Goal: Task Accomplishment & Management: Manage account settings

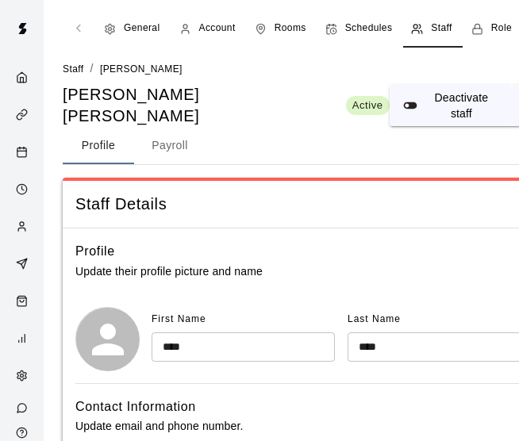
select select "**"
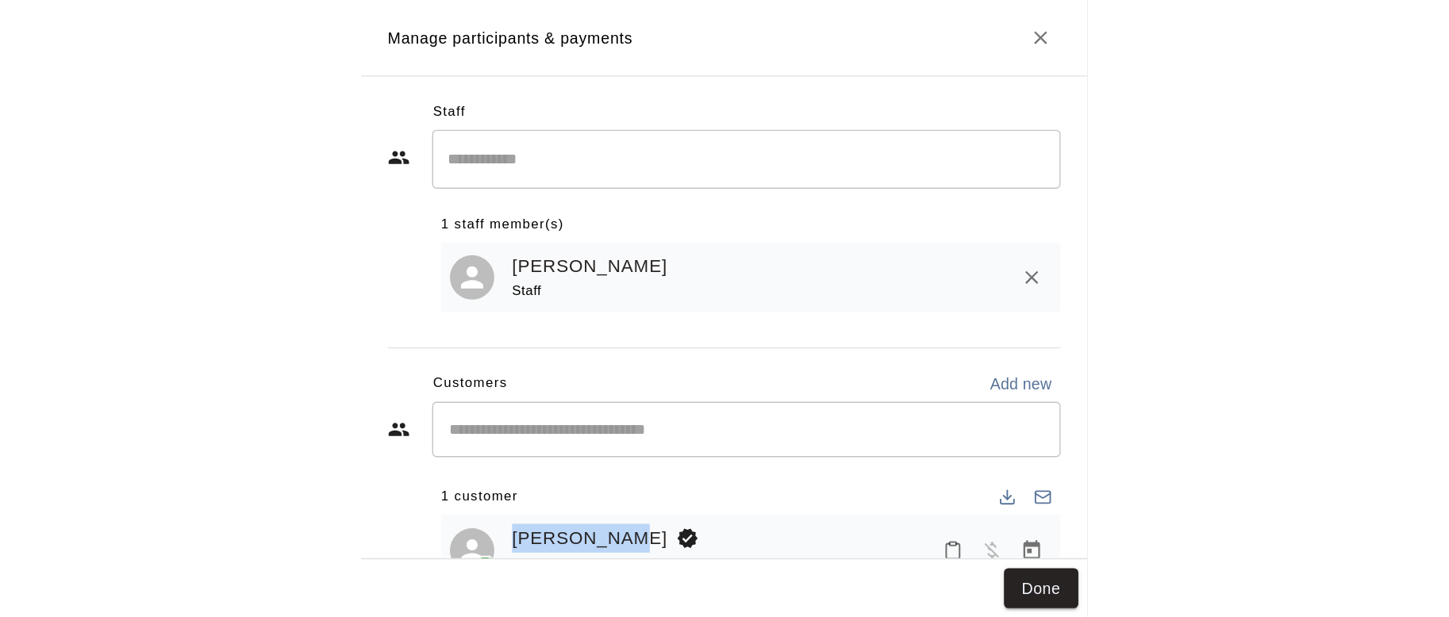
scroll to position [917, 0]
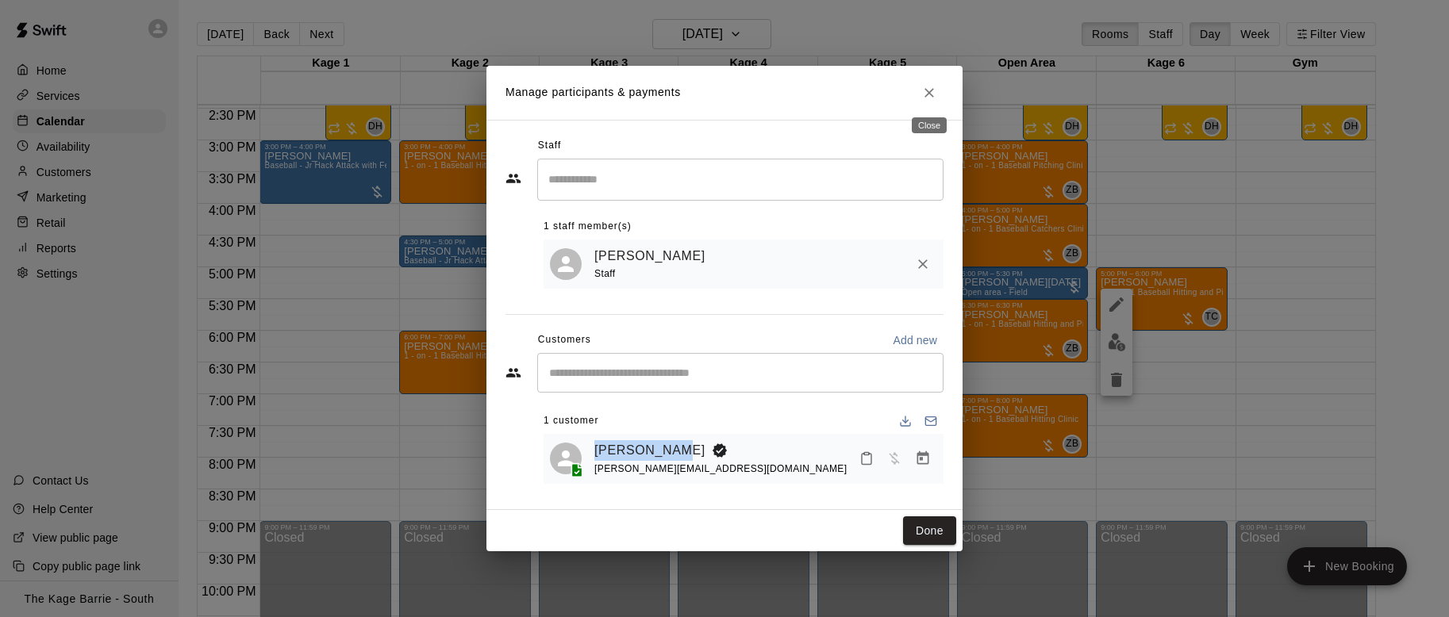
click at [518, 99] on icon "Close" at bounding box center [929, 93] width 16 height 16
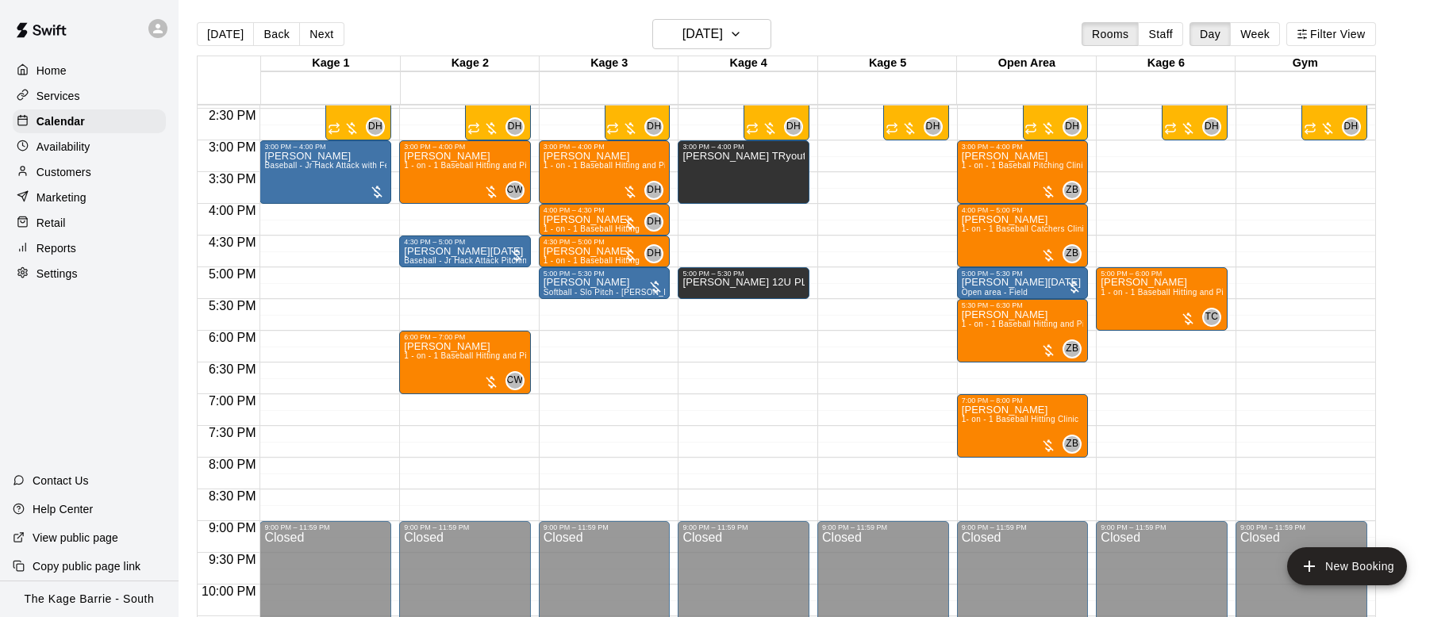
click at [82, 174] on p "Customers" at bounding box center [63, 172] width 55 height 16
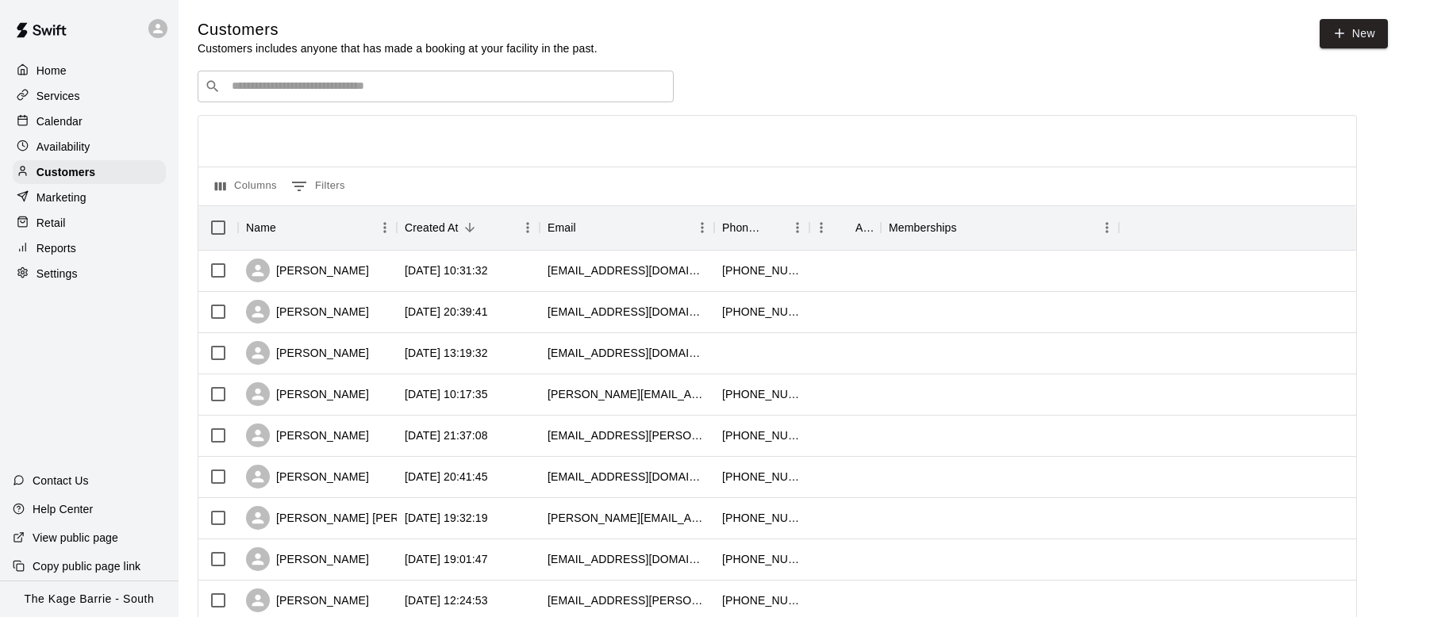
click at [389, 89] on input "Search customers by name or email" at bounding box center [447, 87] width 440 height 16
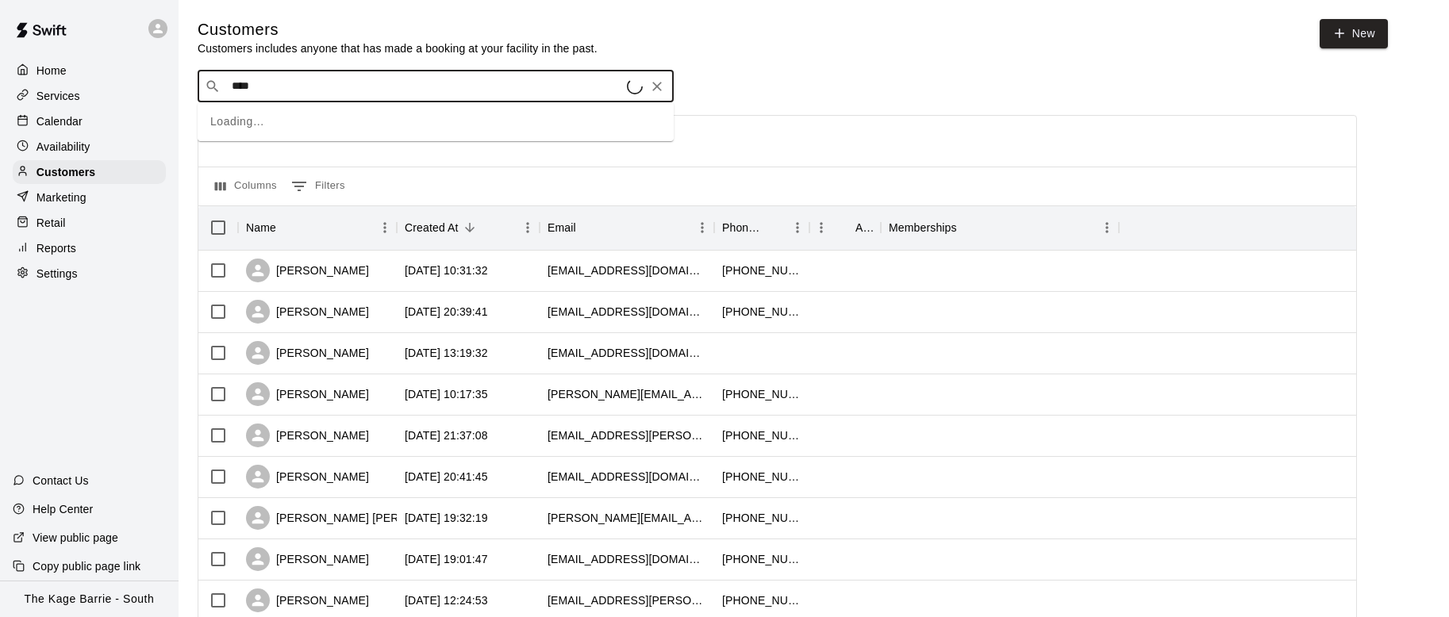
type input "*****"
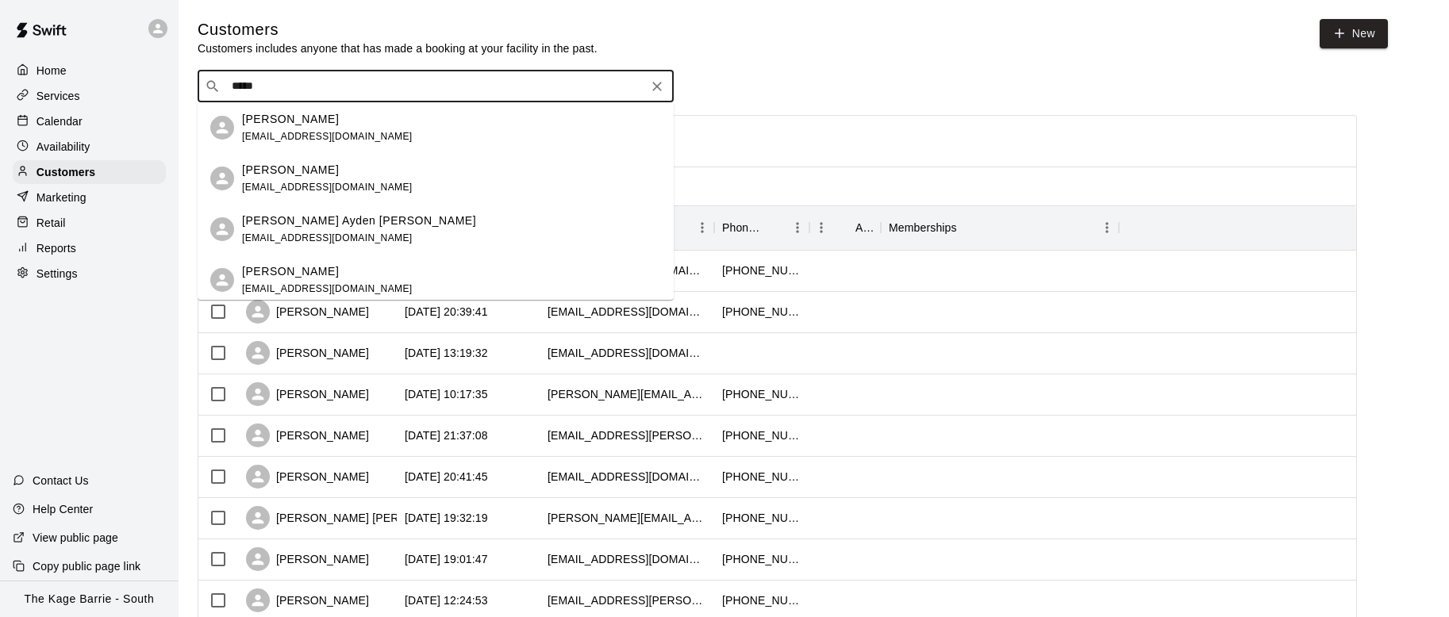
click at [393, 164] on div "Rajeev Bhalla mr.rajeevbhalla@gmail.com" at bounding box center [451, 179] width 419 height 34
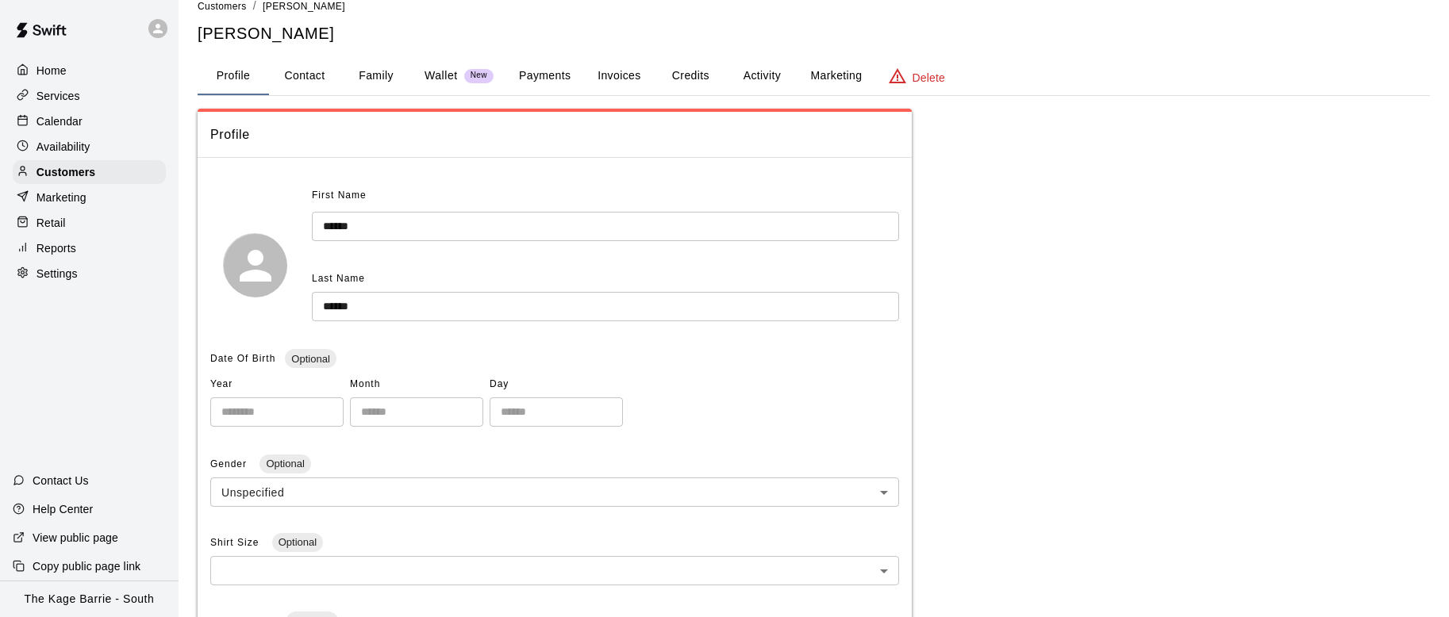
scroll to position [24, 0]
click at [319, 76] on button "Contact" at bounding box center [304, 74] width 71 height 38
select select "**"
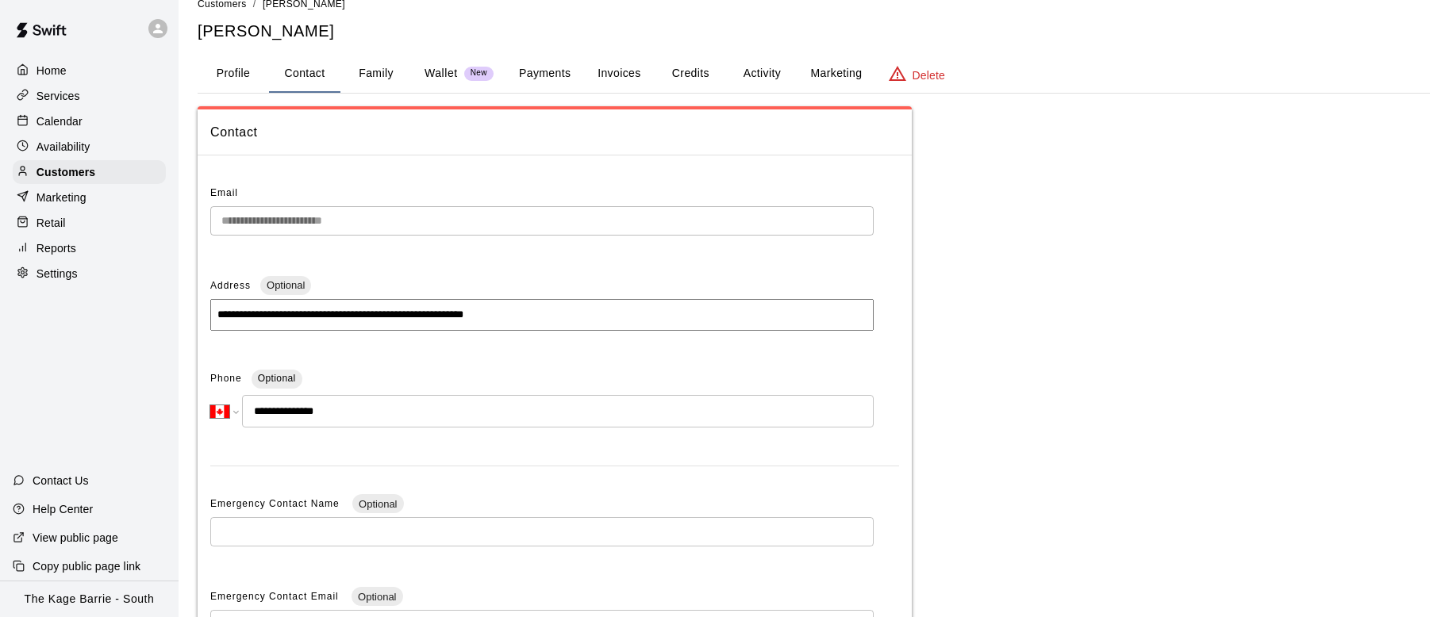
drag, startPoint x: 340, startPoint y: 413, endPoint x: 271, endPoint y: 414, distance: 69.8
click at [271, 415] on input "**********" at bounding box center [558, 411] width 632 height 33
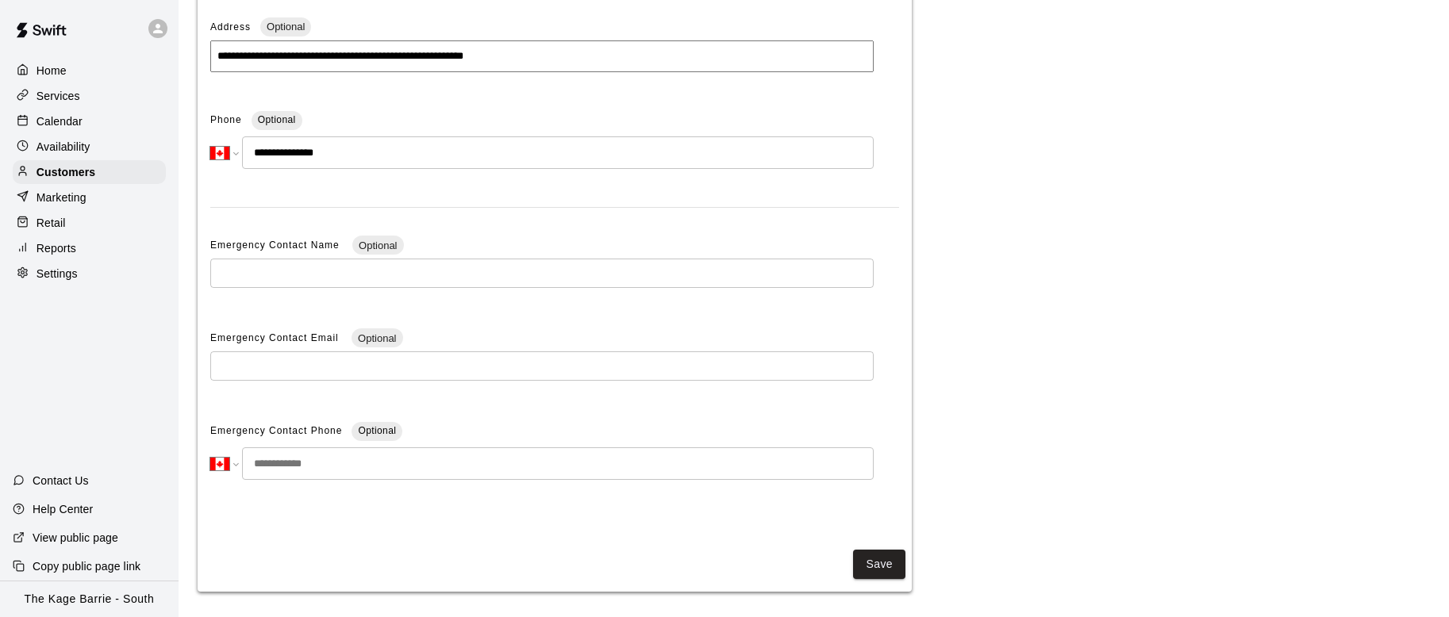
scroll to position [290, 0]
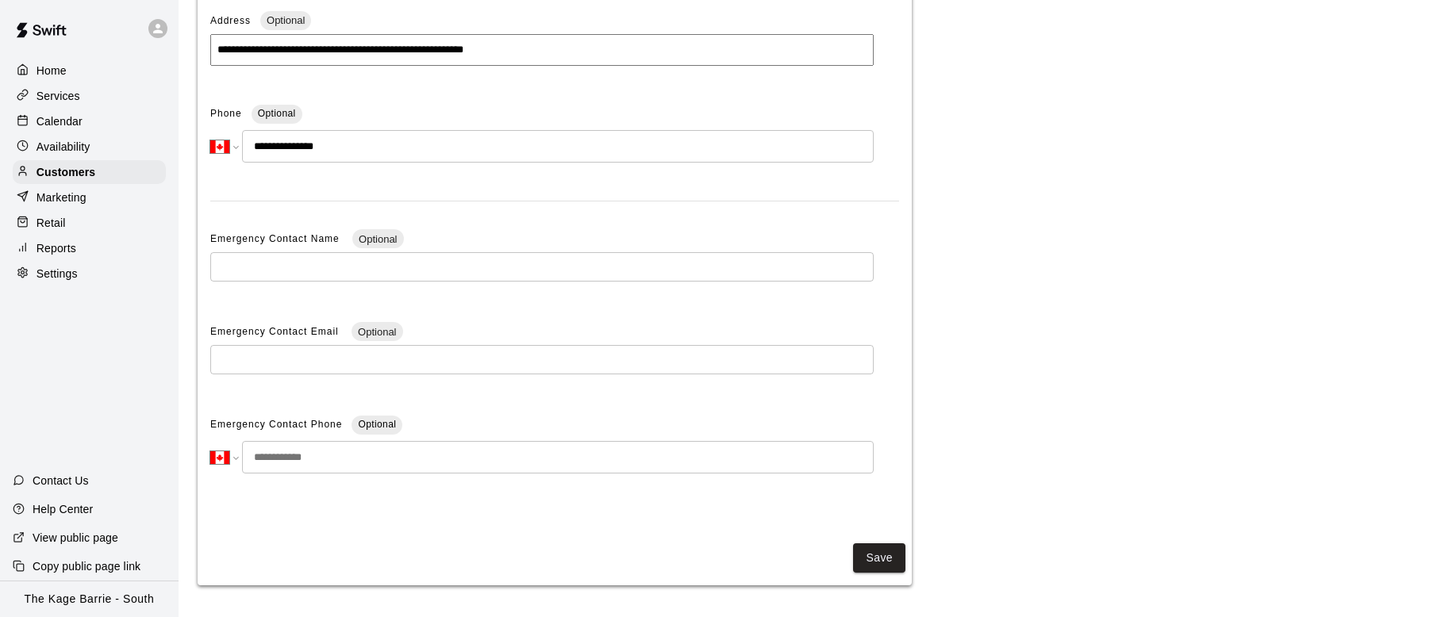
click at [93, 125] on div "Calendar" at bounding box center [89, 121] width 153 height 24
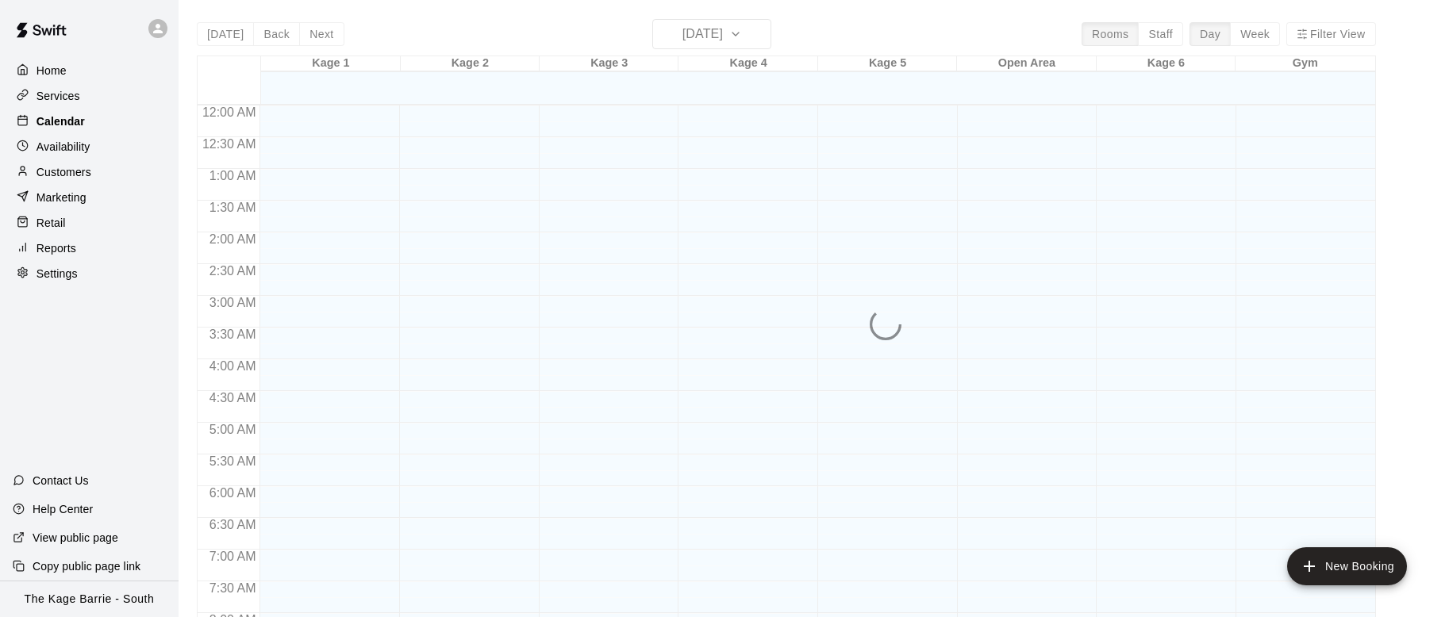
scroll to position [708, 0]
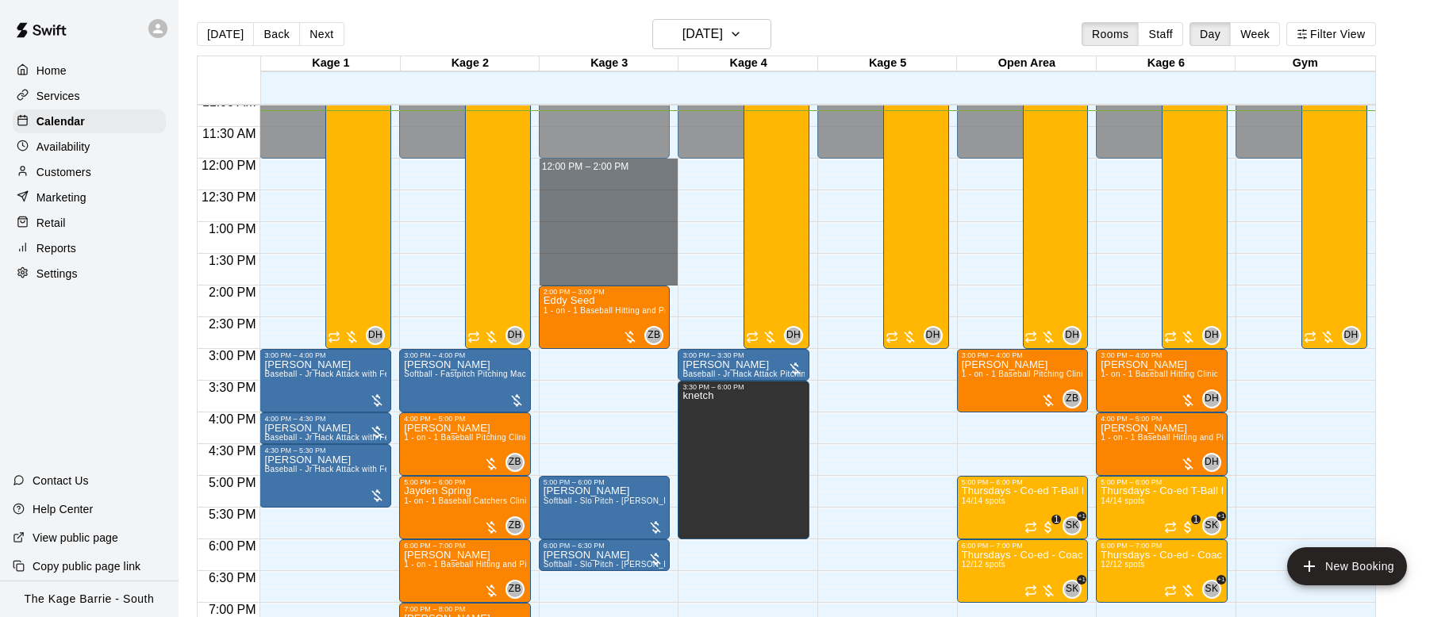
drag, startPoint x: 654, startPoint y: 162, endPoint x: 643, endPoint y: 282, distance: 120.2
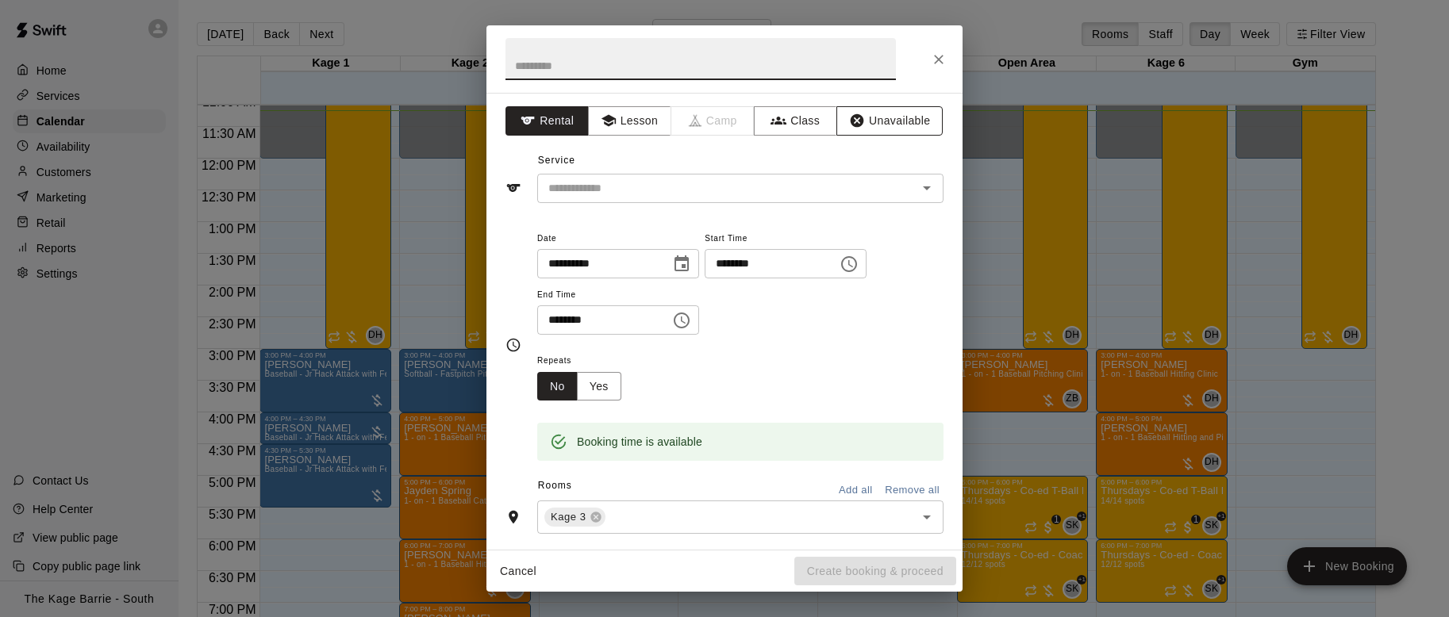
click at [518, 113] on button "Unavailable" at bounding box center [889, 120] width 106 height 29
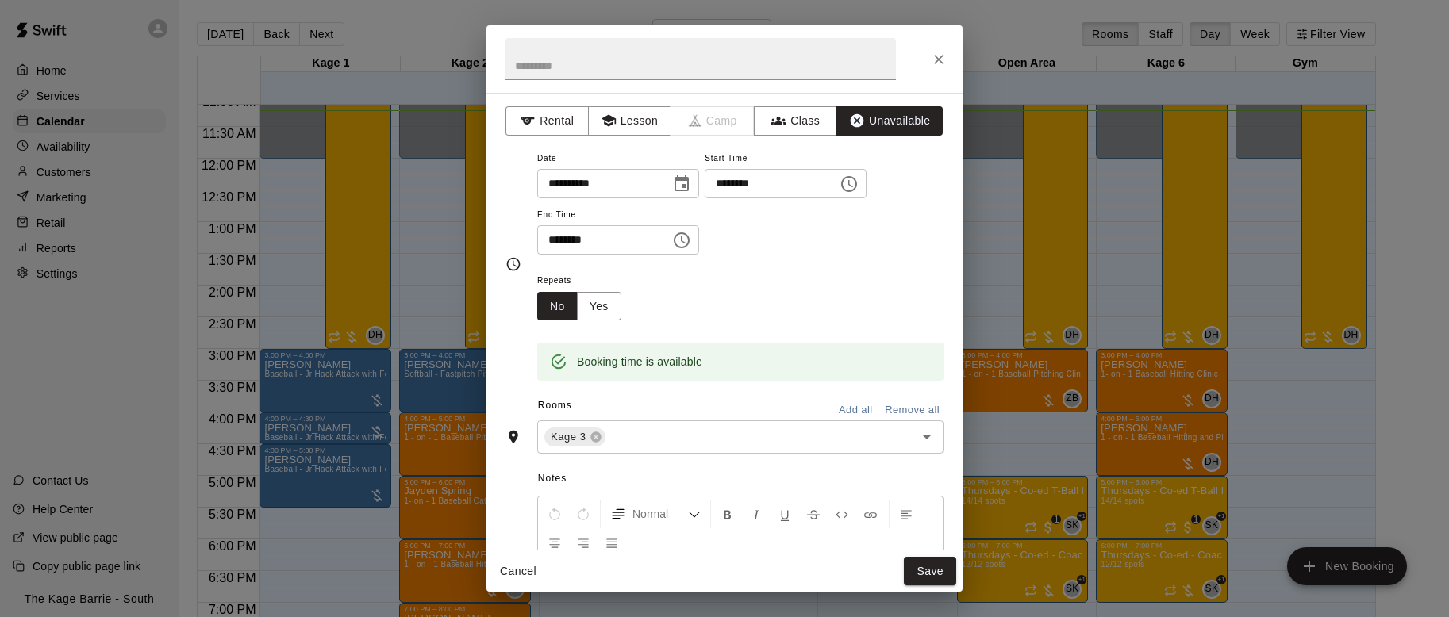
click at [518, 440] on button "Save" at bounding box center [930, 571] width 52 height 29
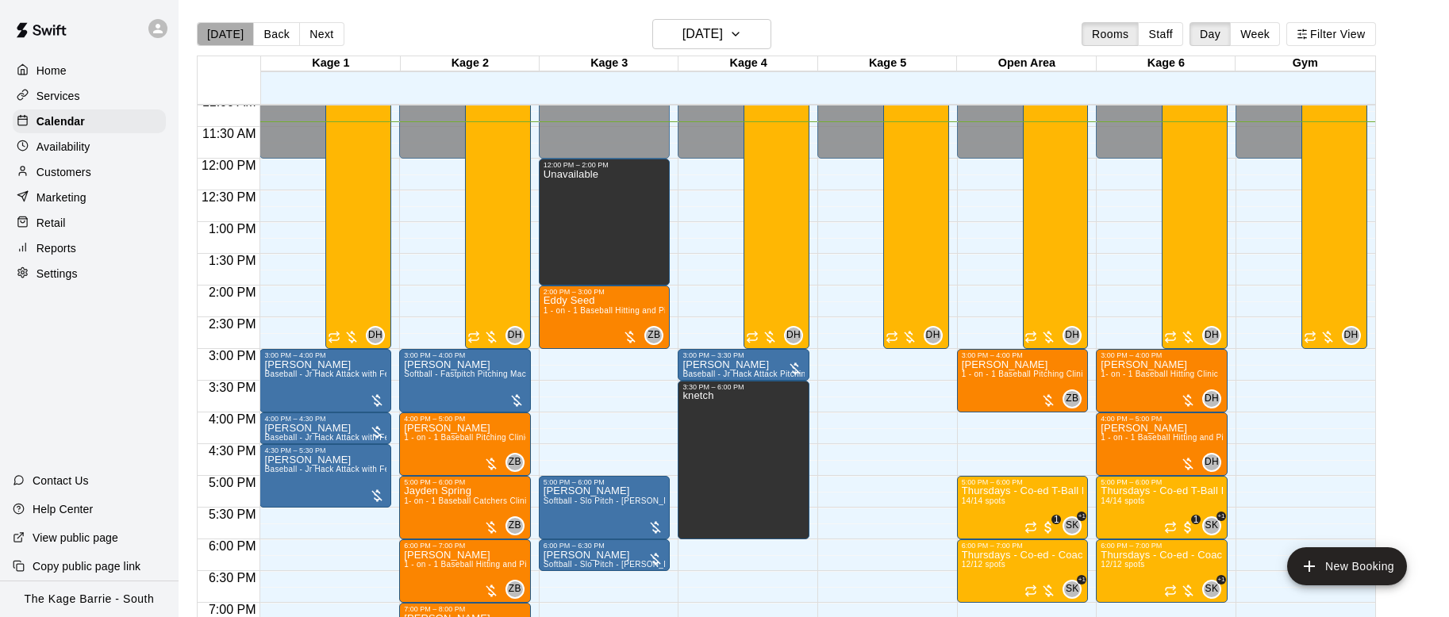
click at [225, 39] on button "Today" at bounding box center [225, 34] width 57 height 24
click at [321, 38] on button "Next" at bounding box center [321, 34] width 44 height 24
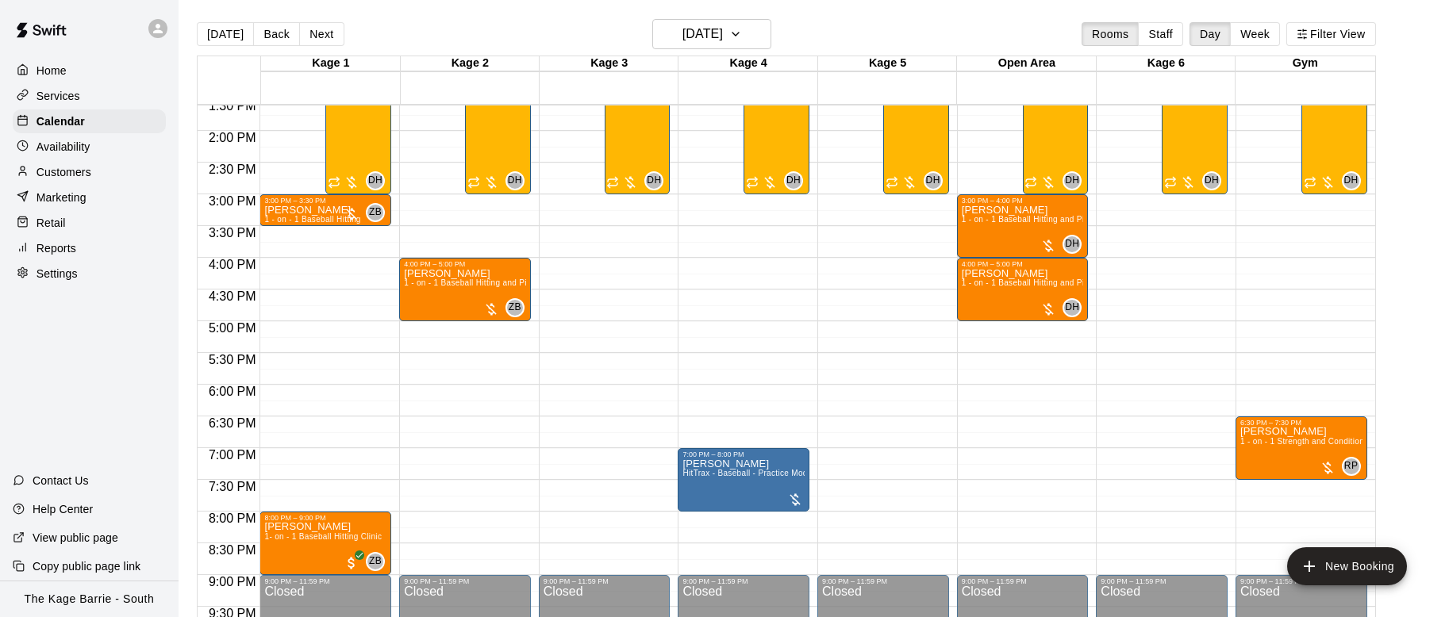
scroll to position [928, 0]
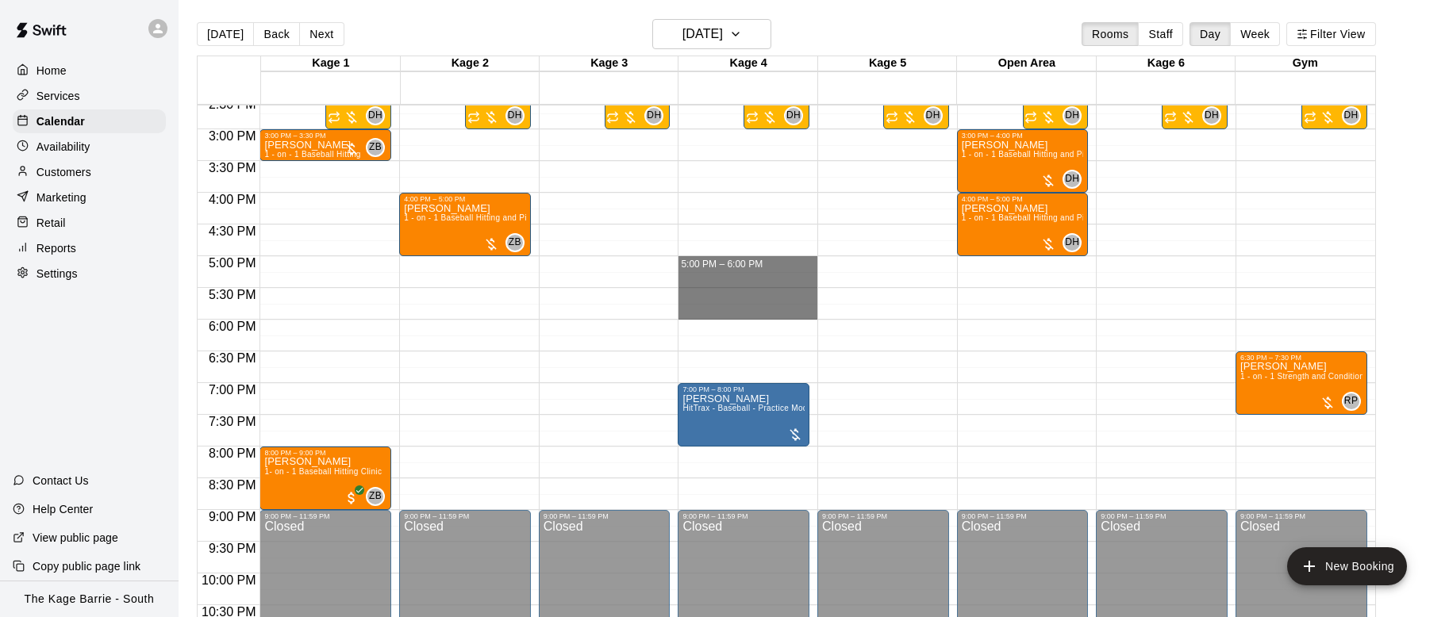
drag, startPoint x: 747, startPoint y: 259, endPoint x: 753, endPoint y: 309, distance: 51.1
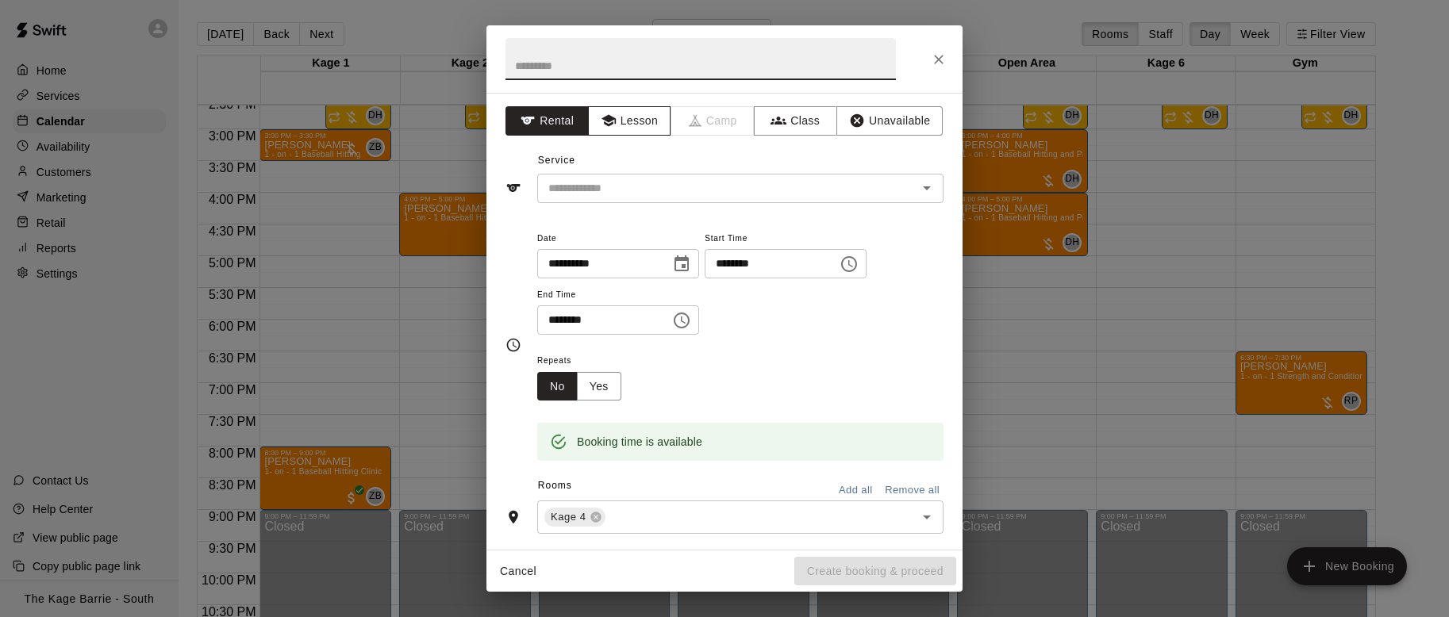
click at [518, 132] on button "Lesson" at bounding box center [629, 120] width 83 height 29
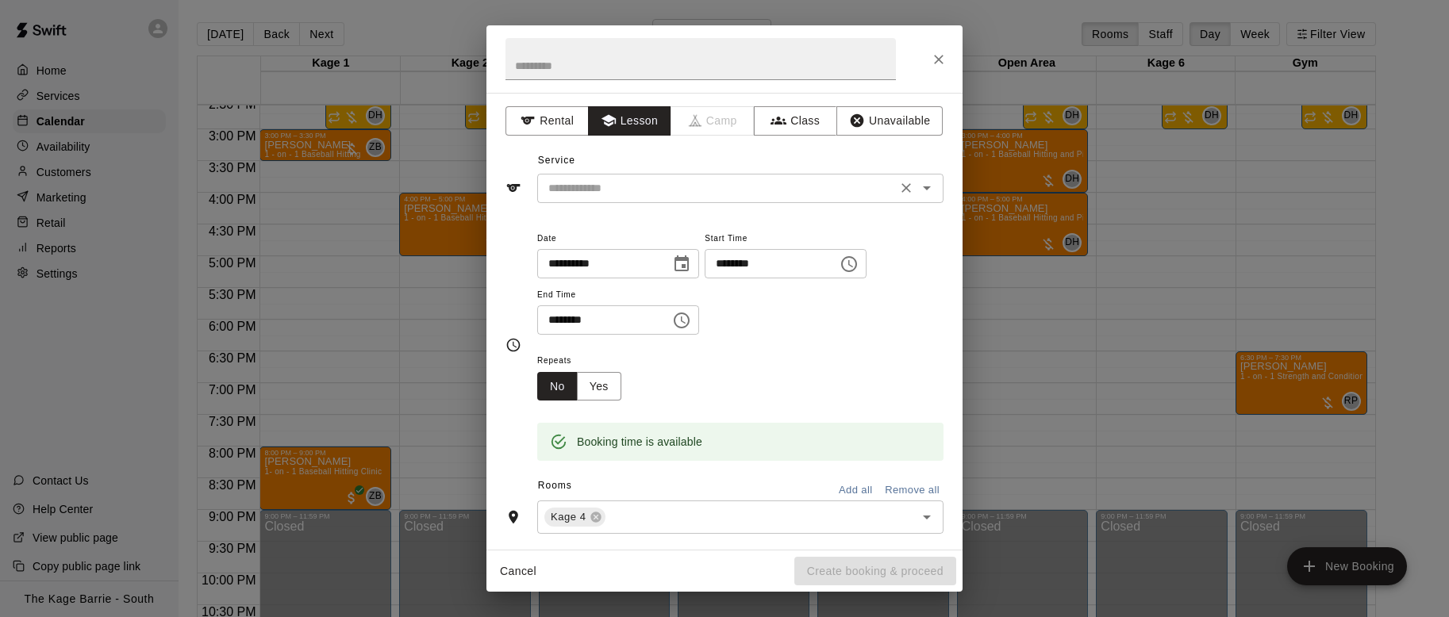
click at [518, 190] on input "text" at bounding box center [717, 189] width 350 height 20
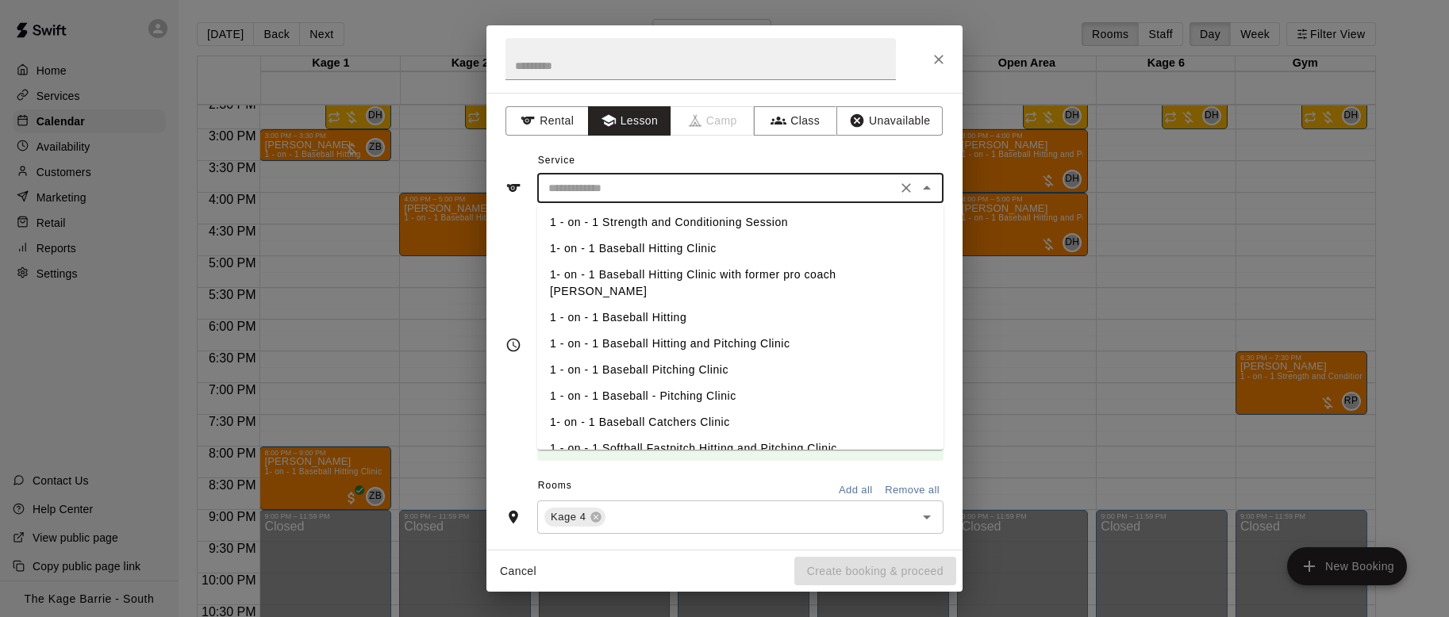
click at [518, 262] on li "1- on - 1 Baseball Hitting Clinic with former pro coach Marcus Knecht" at bounding box center [740, 283] width 406 height 43
type input "**********"
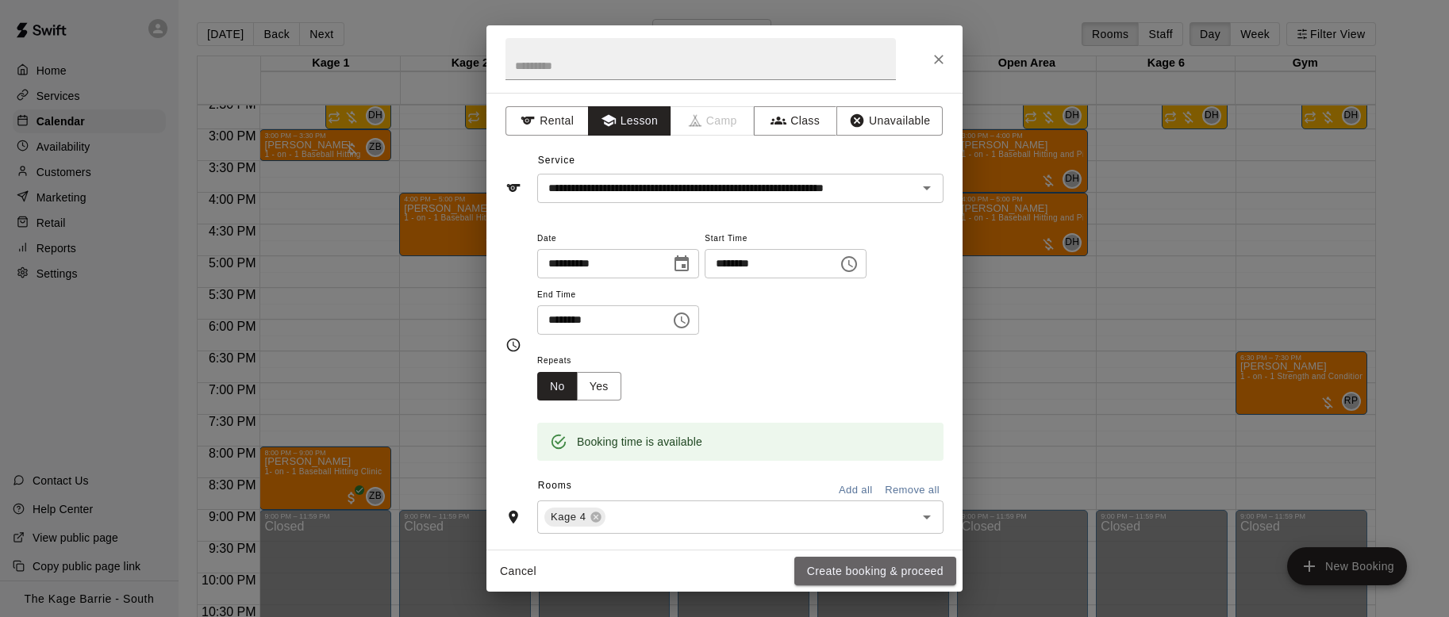
click at [518, 440] on button "Create booking & proceed" at bounding box center [875, 571] width 162 height 29
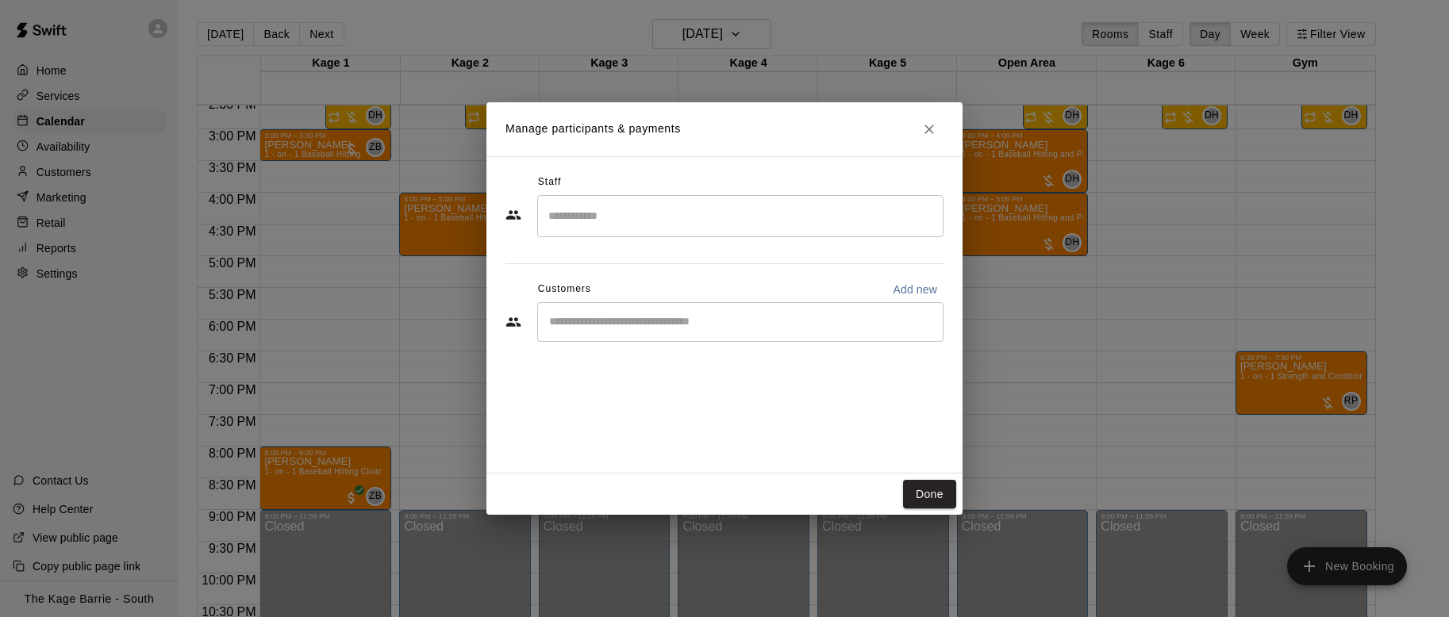
click at [518, 215] on input "Search staff" at bounding box center [740, 216] width 392 height 28
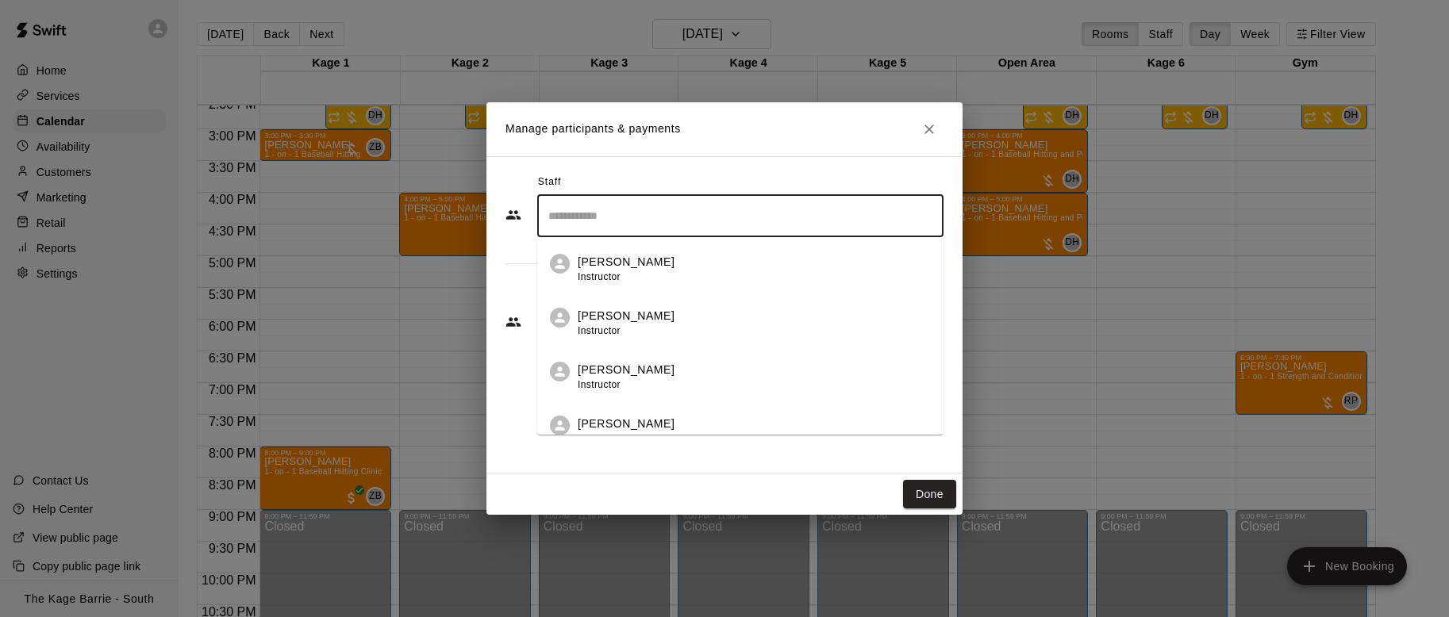
click at [518, 321] on div "Zach Biery Instructor" at bounding box center [754, 323] width 353 height 31
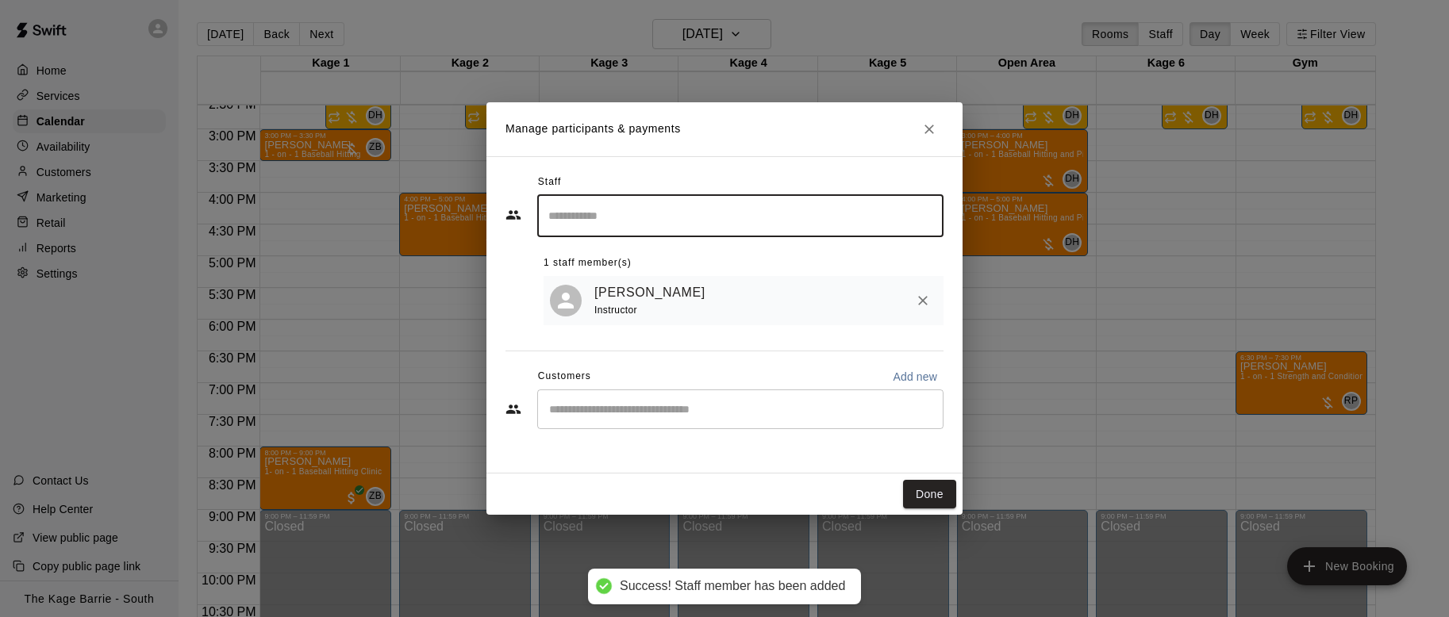
click at [518, 418] on div "​" at bounding box center [740, 410] width 406 height 40
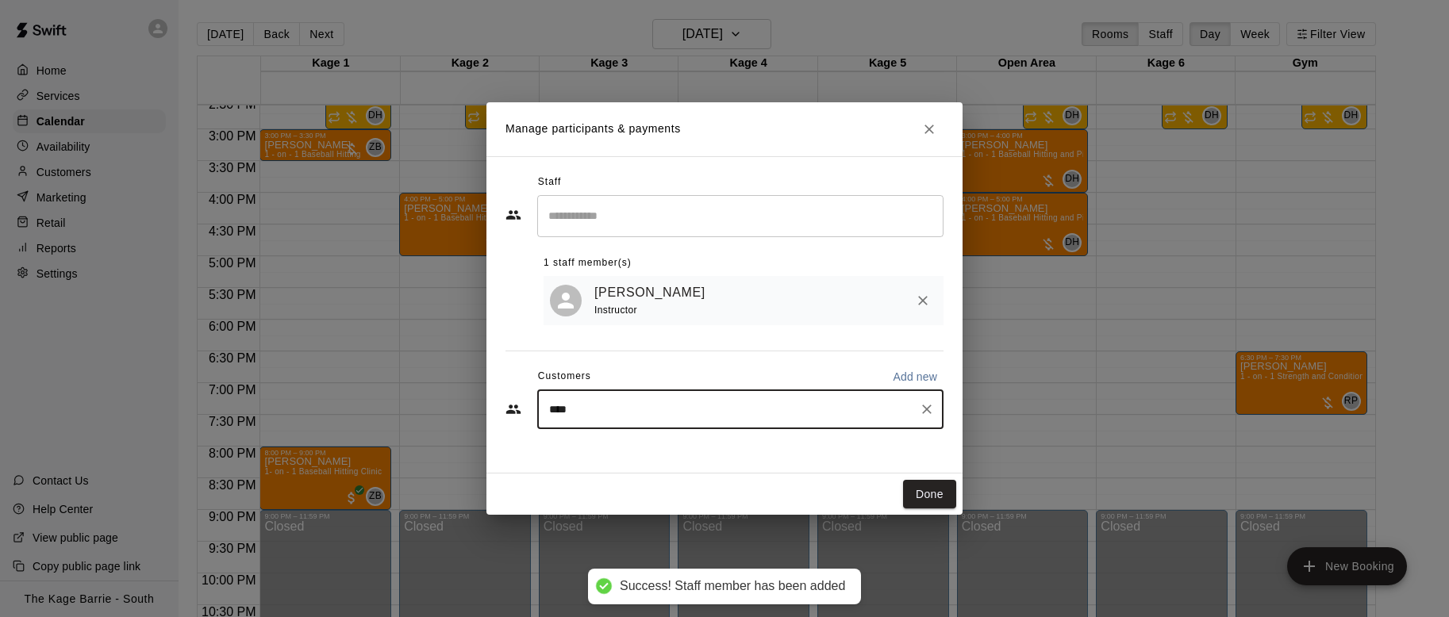
type input "*****"
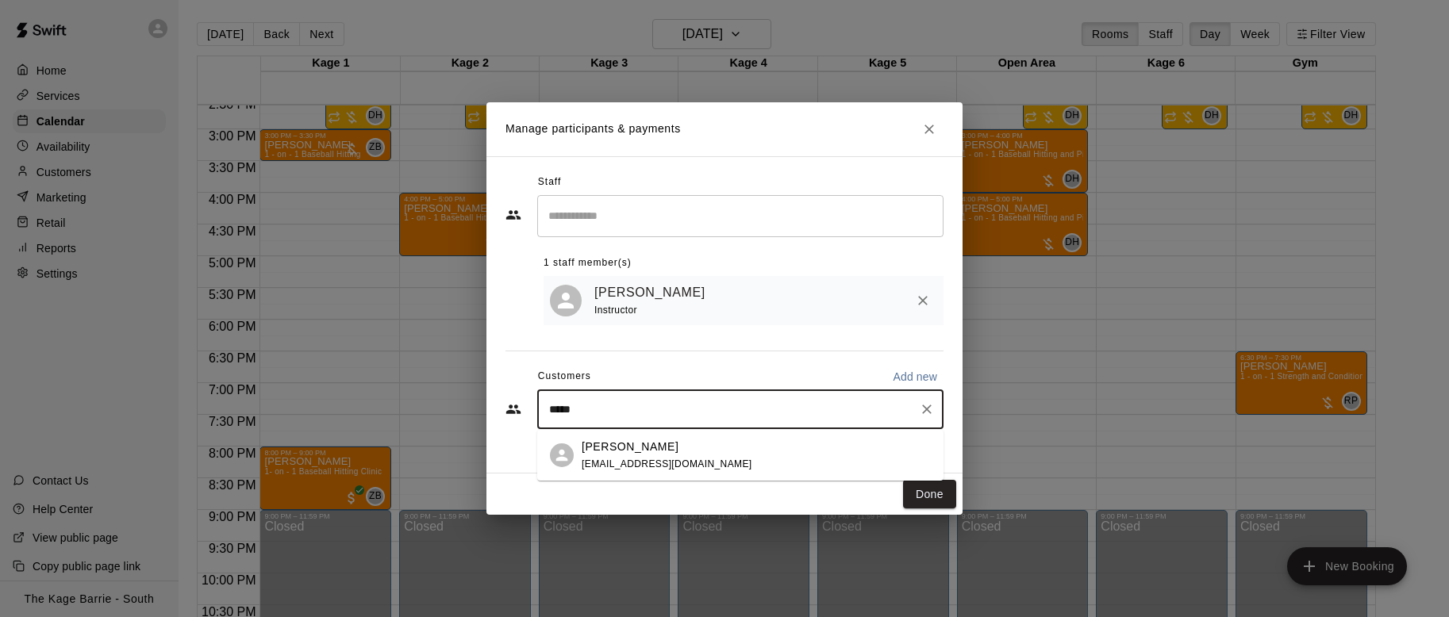
click at [518, 440] on div "Steven Persichetti stevenp2009@hotmail.com" at bounding box center [756, 456] width 349 height 34
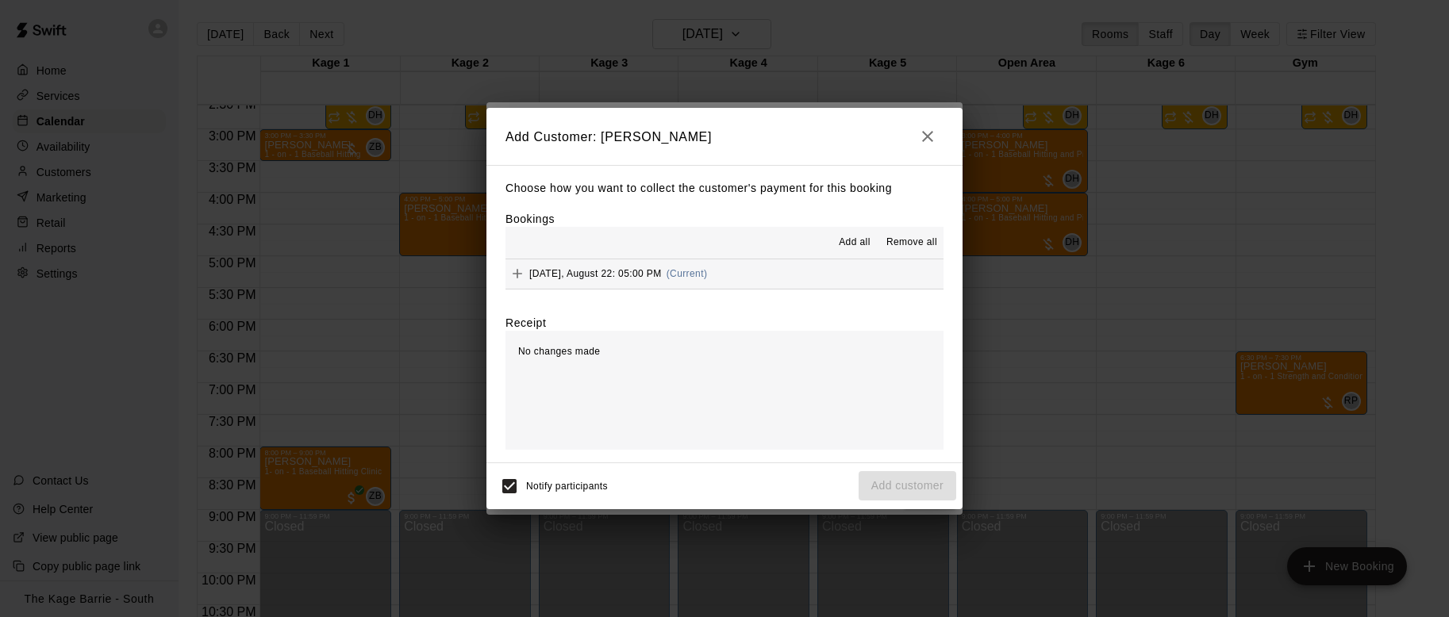
click at [518, 244] on span "Add all" at bounding box center [855, 243] width 32 height 16
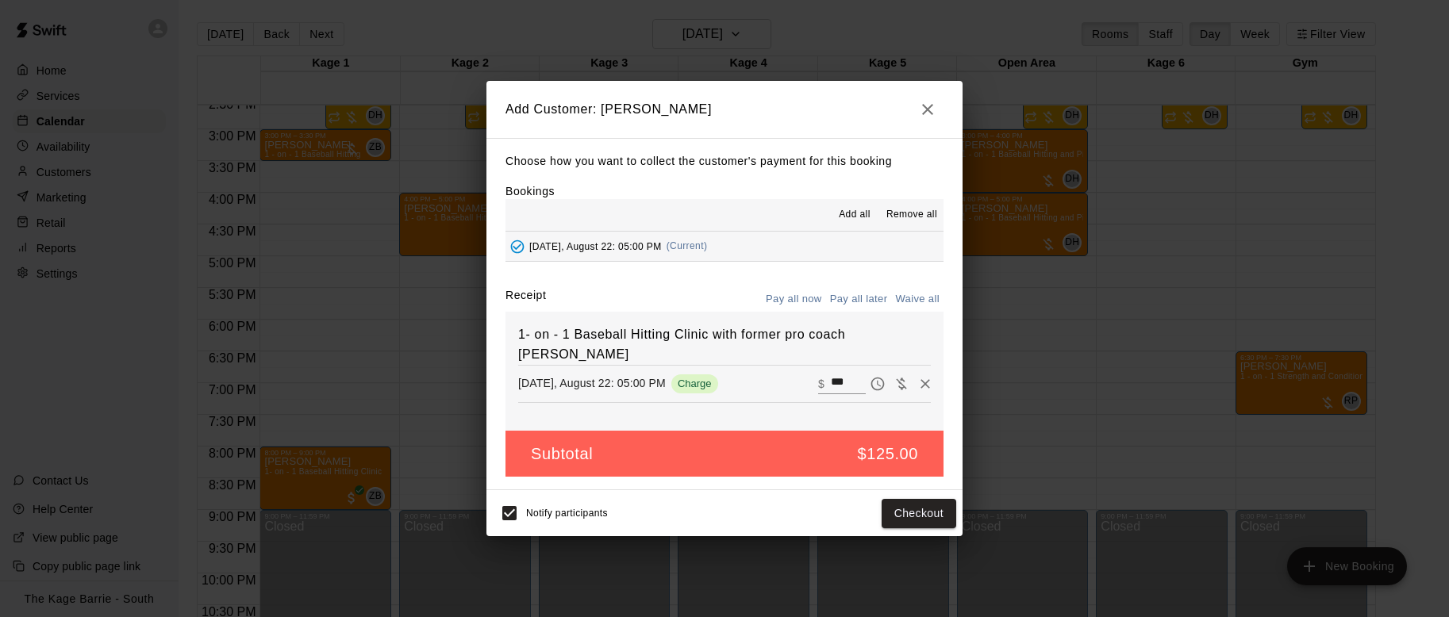
drag, startPoint x: 860, startPoint y: 305, endPoint x: 869, endPoint y: 313, distance: 12.3
click at [518, 305] on button "Pay all later" at bounding box center [859, 299] width 66 height 25
click at [518, 109] on icon "button" at bounding box center [927, 109] width 19 height 19
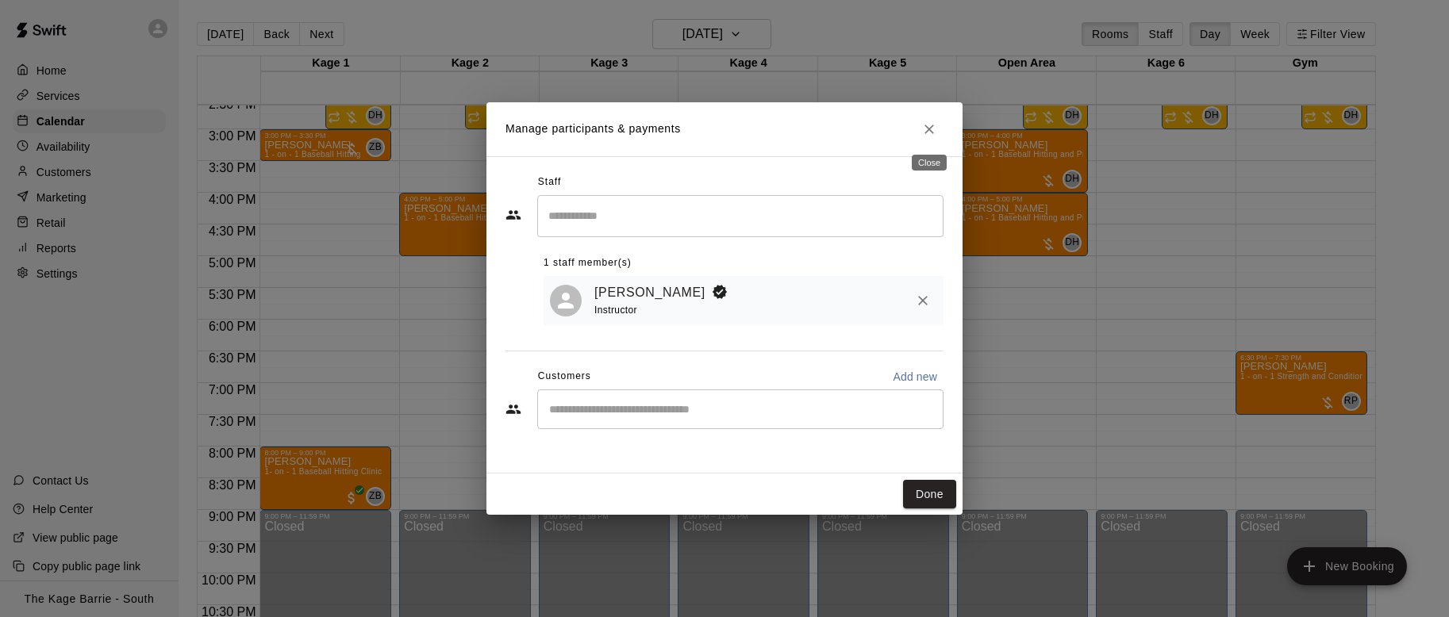
drag, startPoint x: 932, startPoint y: 128, endPoint x: 935, endPoint y: 158, distance: 30.3
click at [518, 128] on icon "Close" at bounding box center [929, 129] width 16 height 16
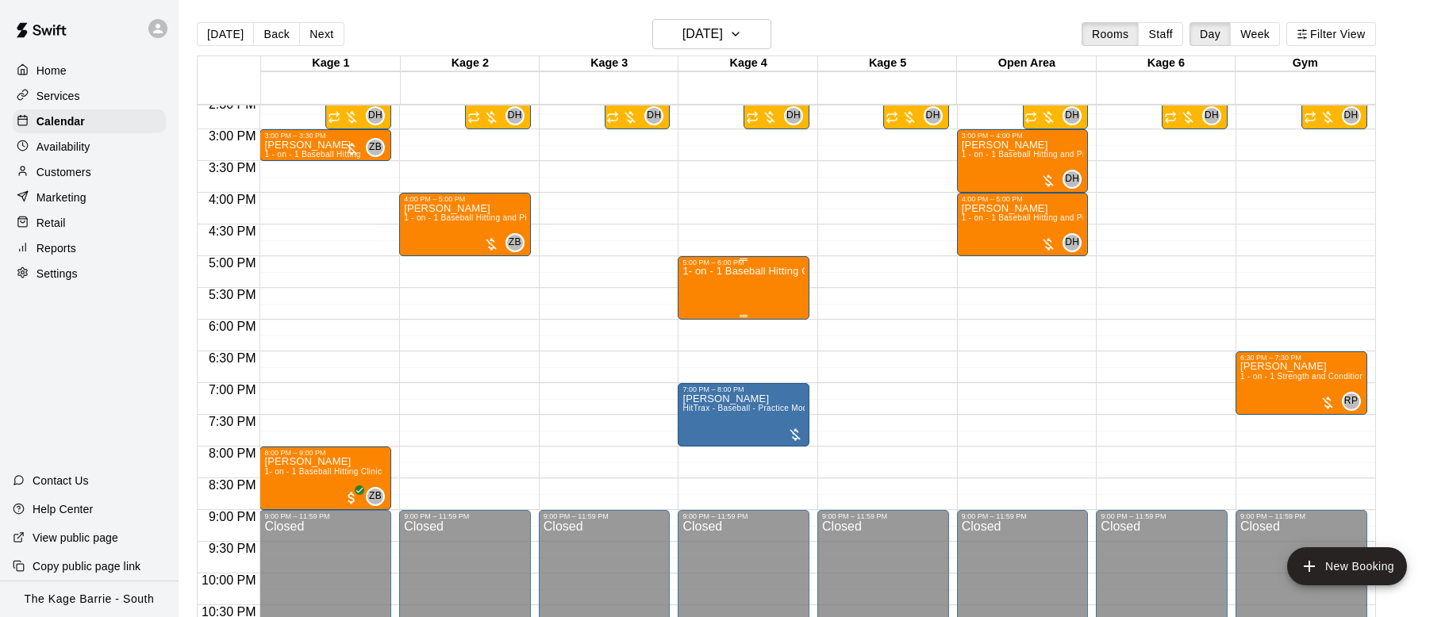
click at [518, 284] on div "1- on - 1 Baseball Hitting Clinic with former pro coach Marcus Knecht" at bounding box center [743, 575] width 122 height 617
click at [518, 356] on body "Home Services Calendar Availability Customers Marketing Retail Reports Settings…" at bounding box center [724, 321] width 1449 height 643
click at [518, 356] on icon "delete" at bounding box center [698, 358] width 11 height 14
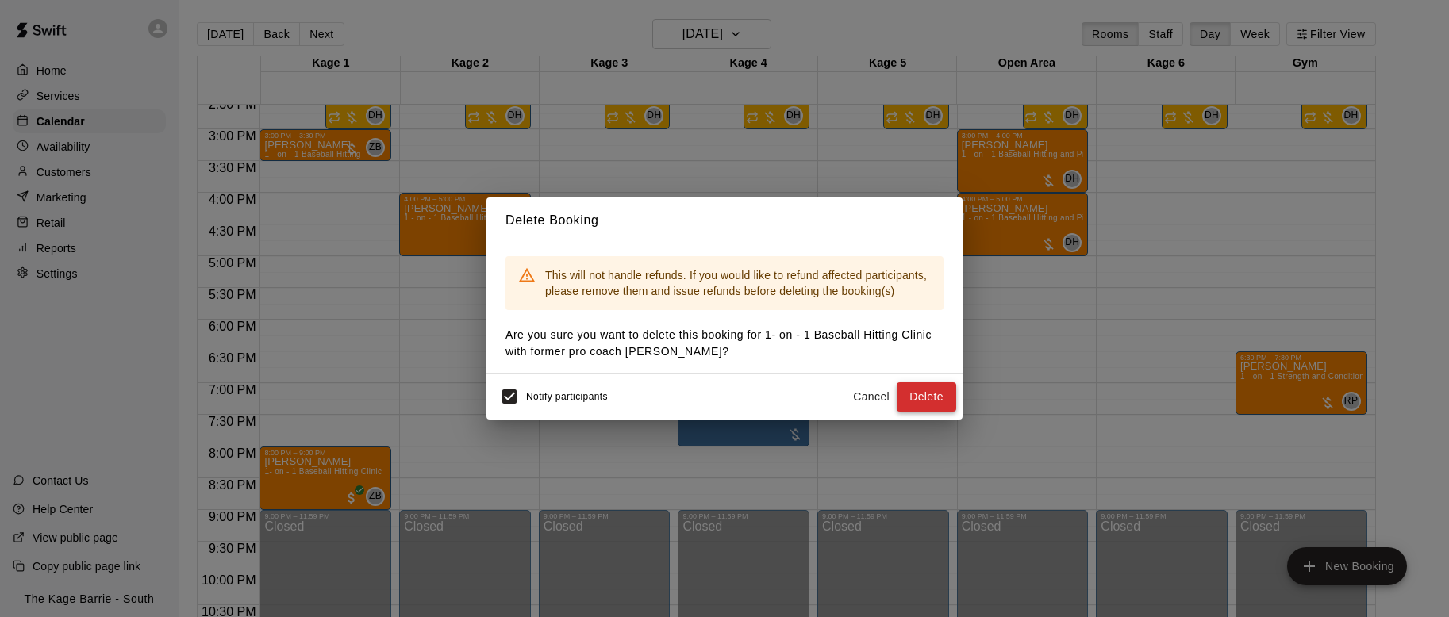
click at [518, 396] on button "Delete" at bounding box center [927, 396] width 60 height 29
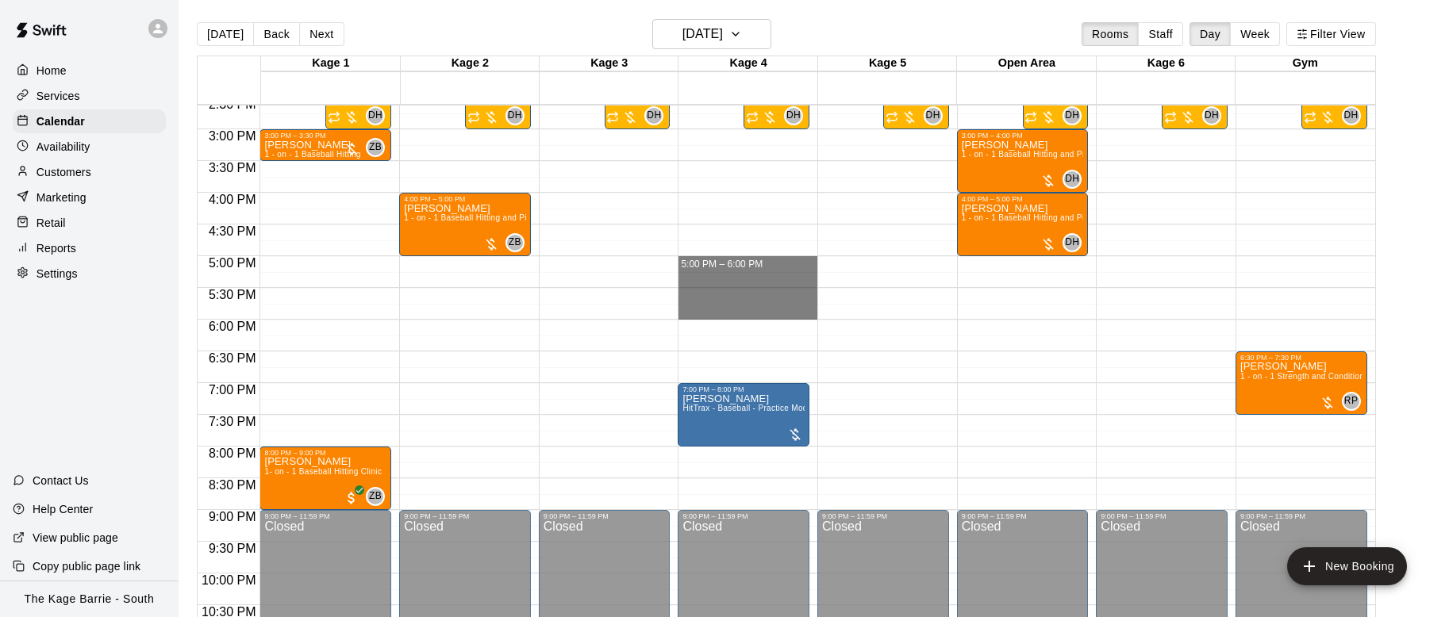
drag, startPoint x: 742, startPoint y: 258, endPoint x: 743, endPoint y: 309, distance: 51.6
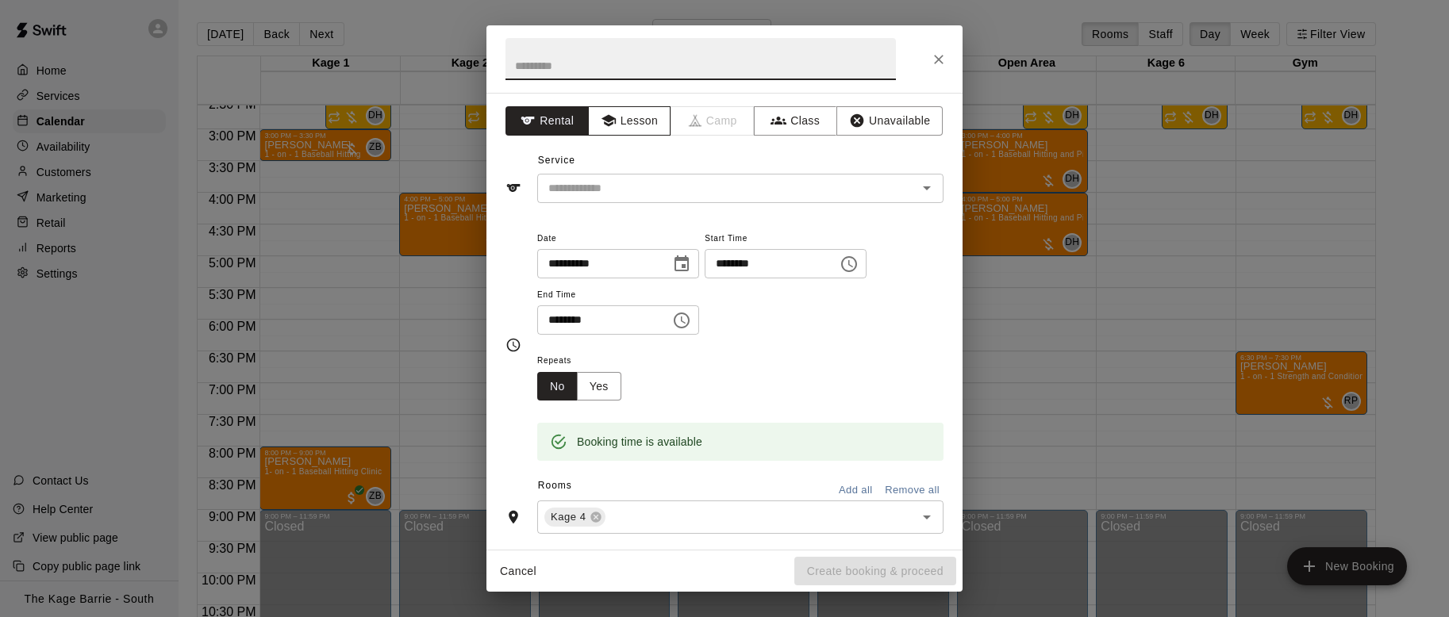
click at [518, 126] on button "Lesson" at bounding box center [629, 120] width 83 height 29
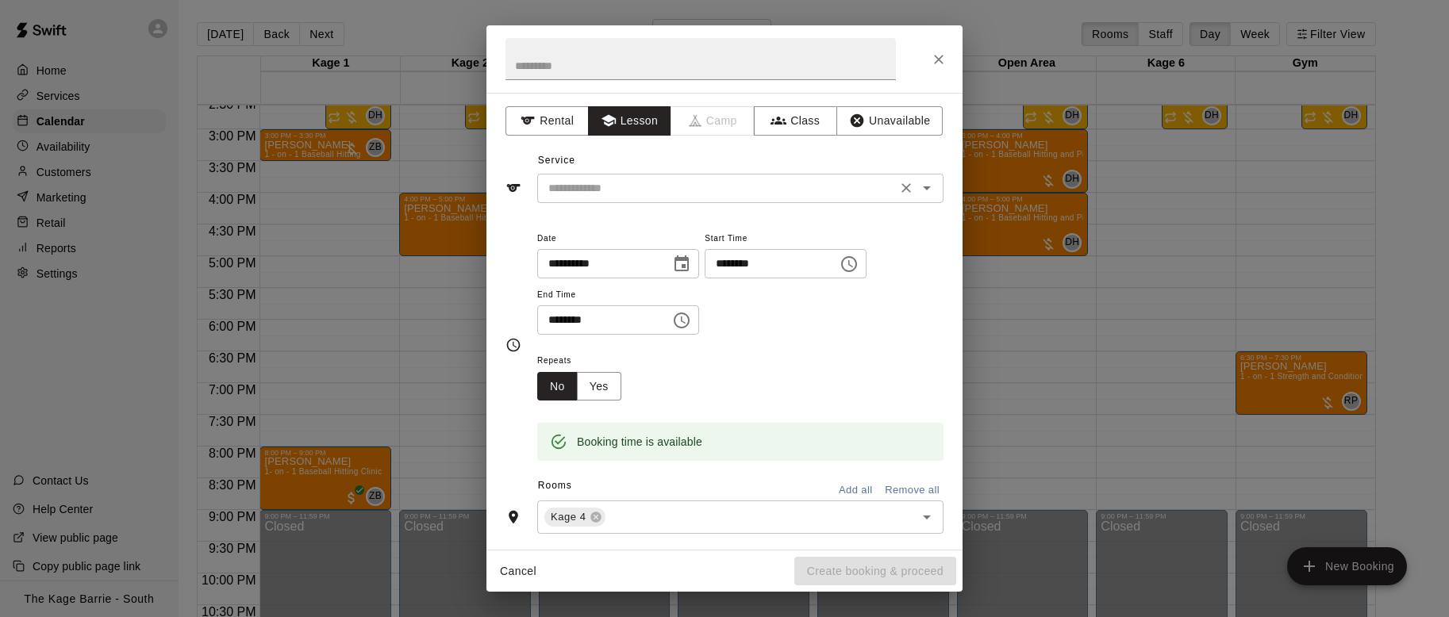
click at [518, 201] on div "​" at bounding box center [740, 188] width 406 height 29
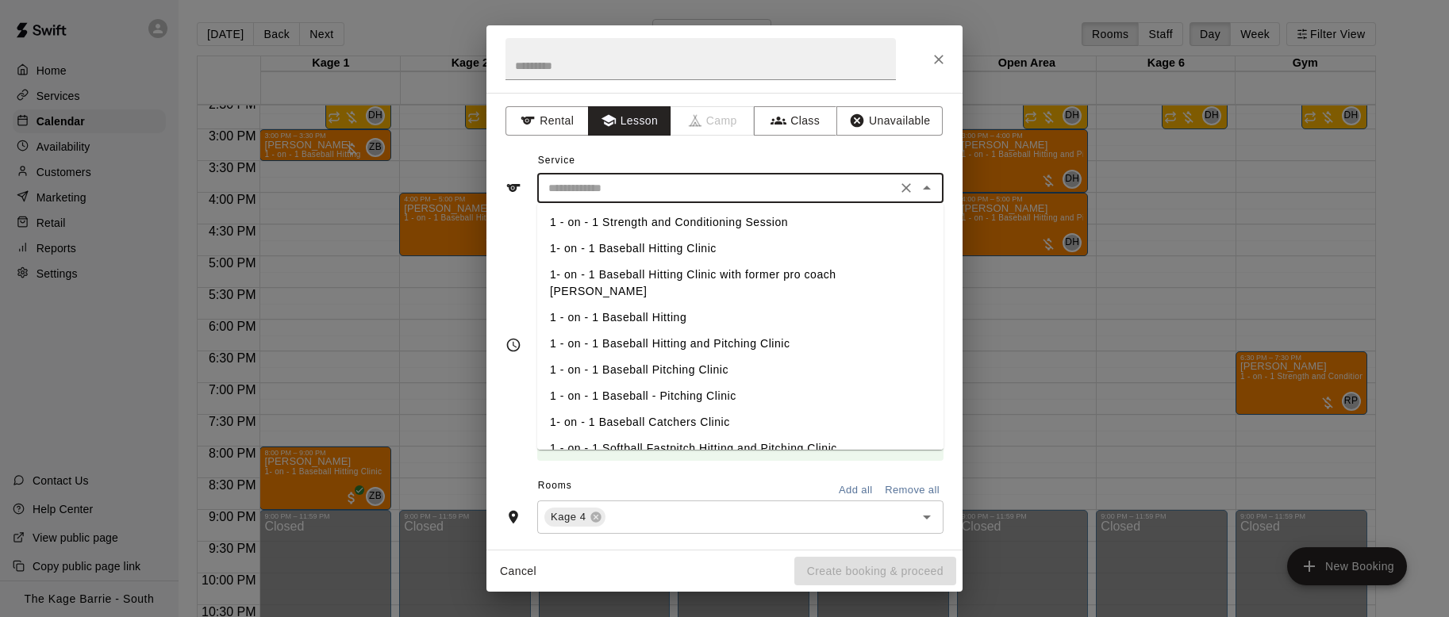
click at [518, 248] on li "1- on - 1 Baseball Hitting Clinic" at bounding box center [740, 249] width 406 height 26
type input "**********"
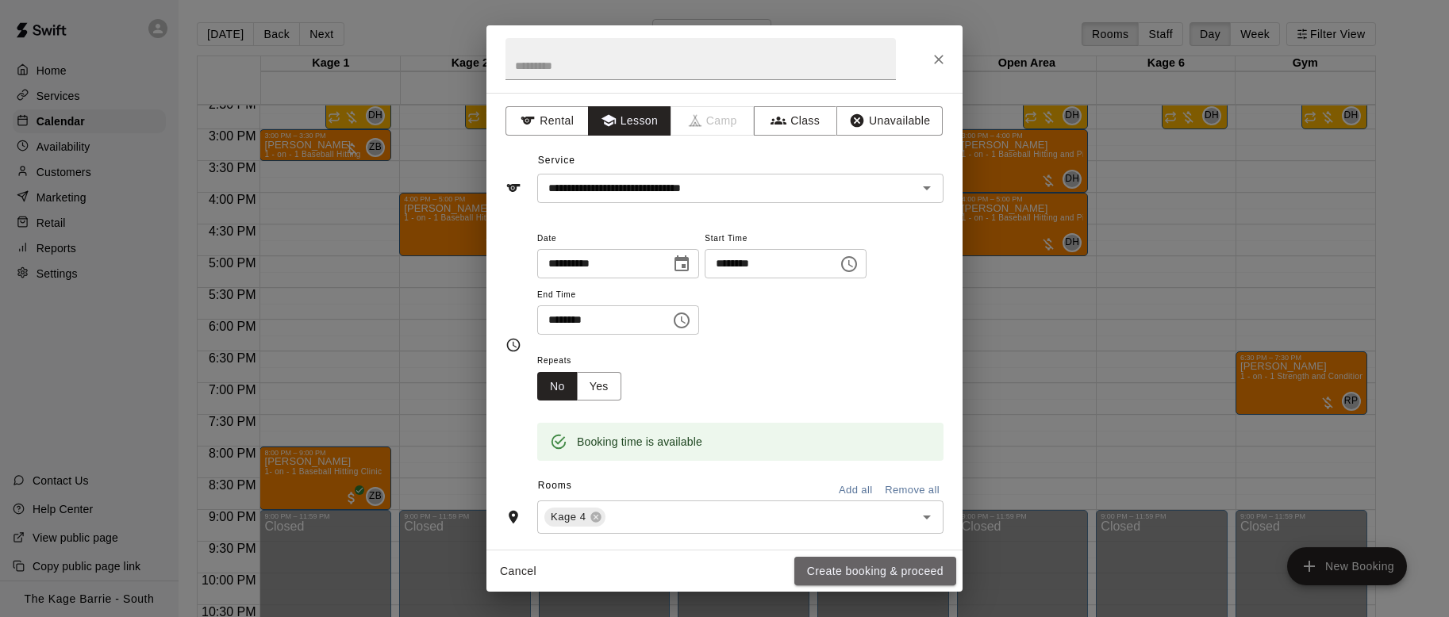
click at [518, 440] on button "Create booking & proceed" at bounding box center [875, 571] width 162 height 29
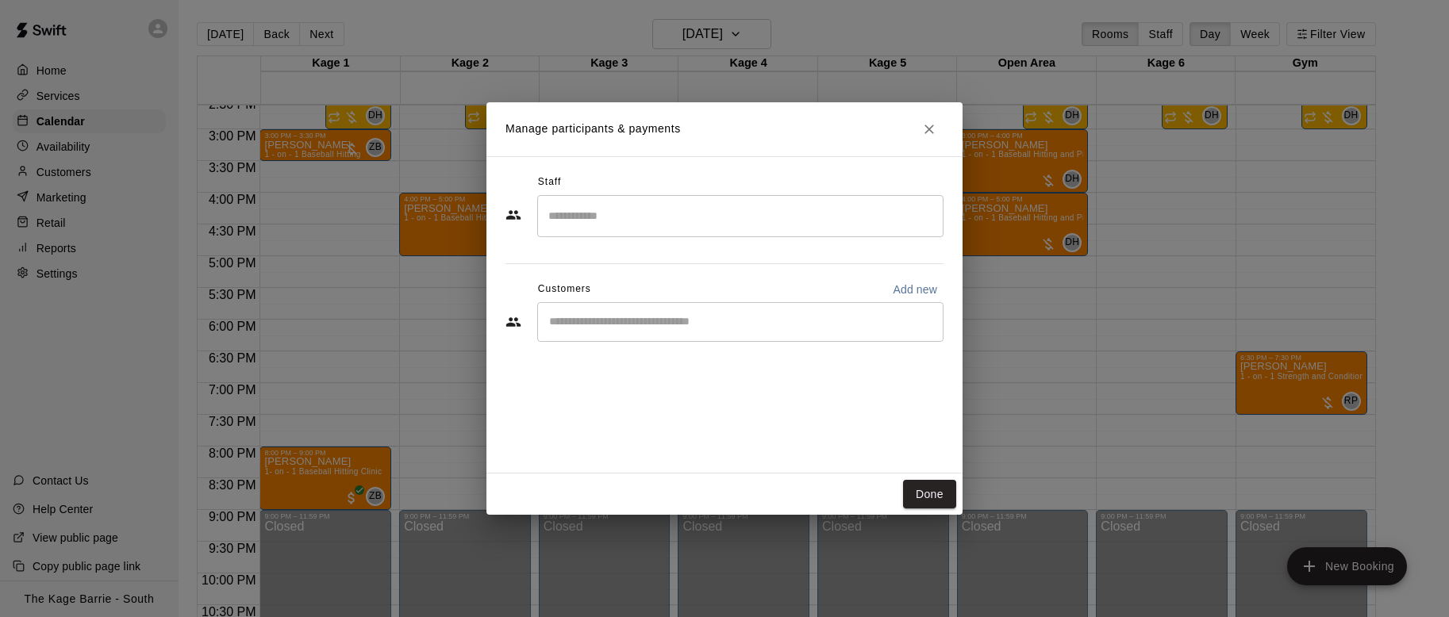
click at [518, 212] on input "Search staff" at bounding box center [740, 216] width 392 height 28
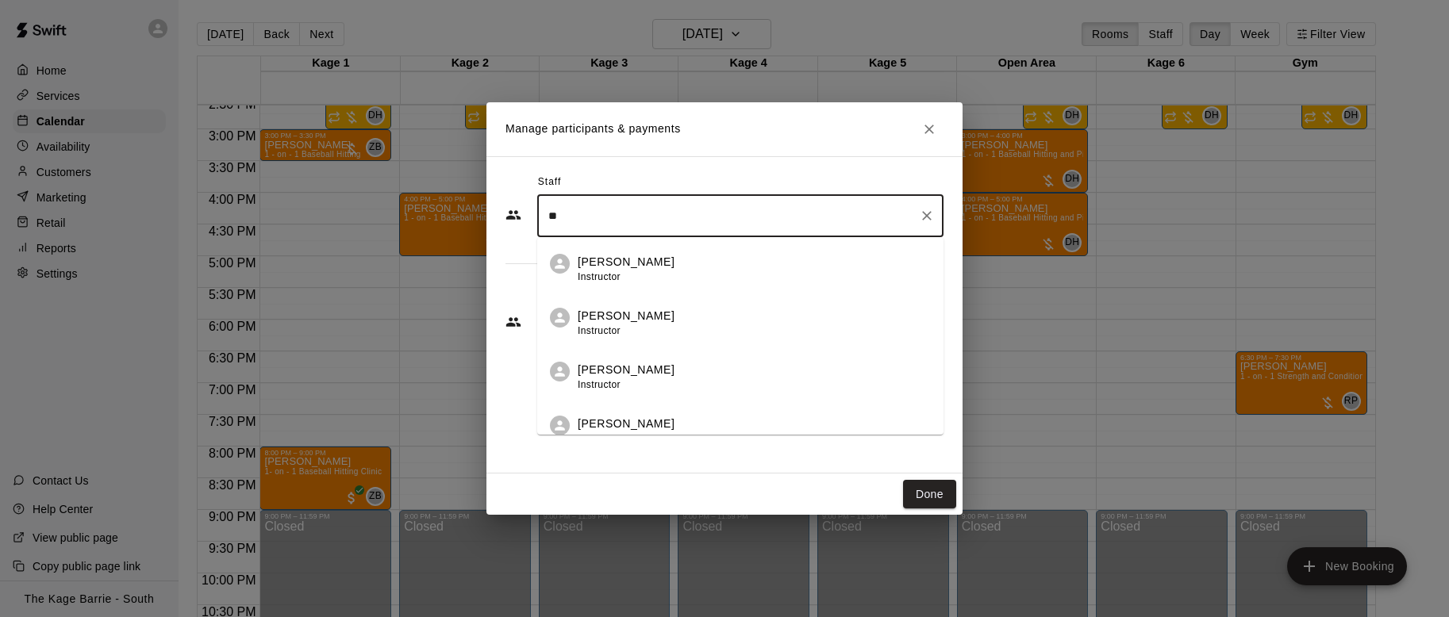
type input "*"
click at [518, 271] on div "Zach Biery Instructor" at bounding box center [754, 269] width 353 height 31
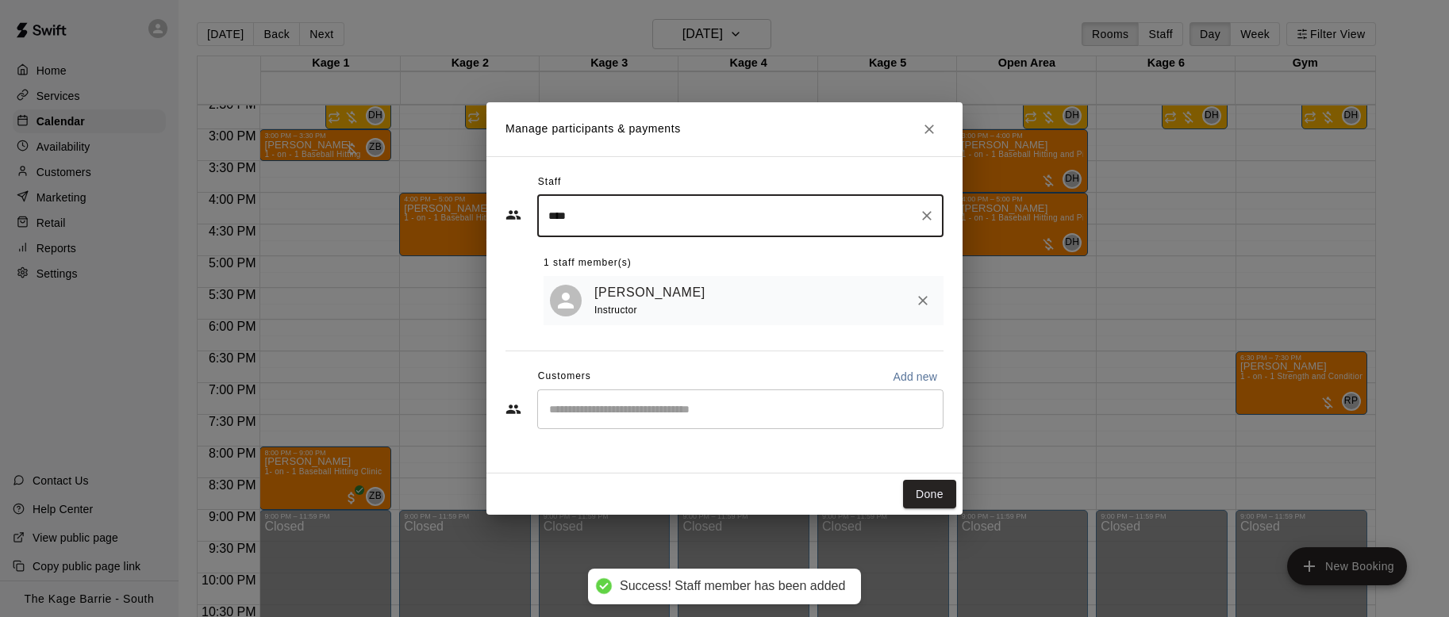
type input "****"
click at [518, 415] on input "Start typing to search customers..." at bounding box center [740, 409] width 392 height 16
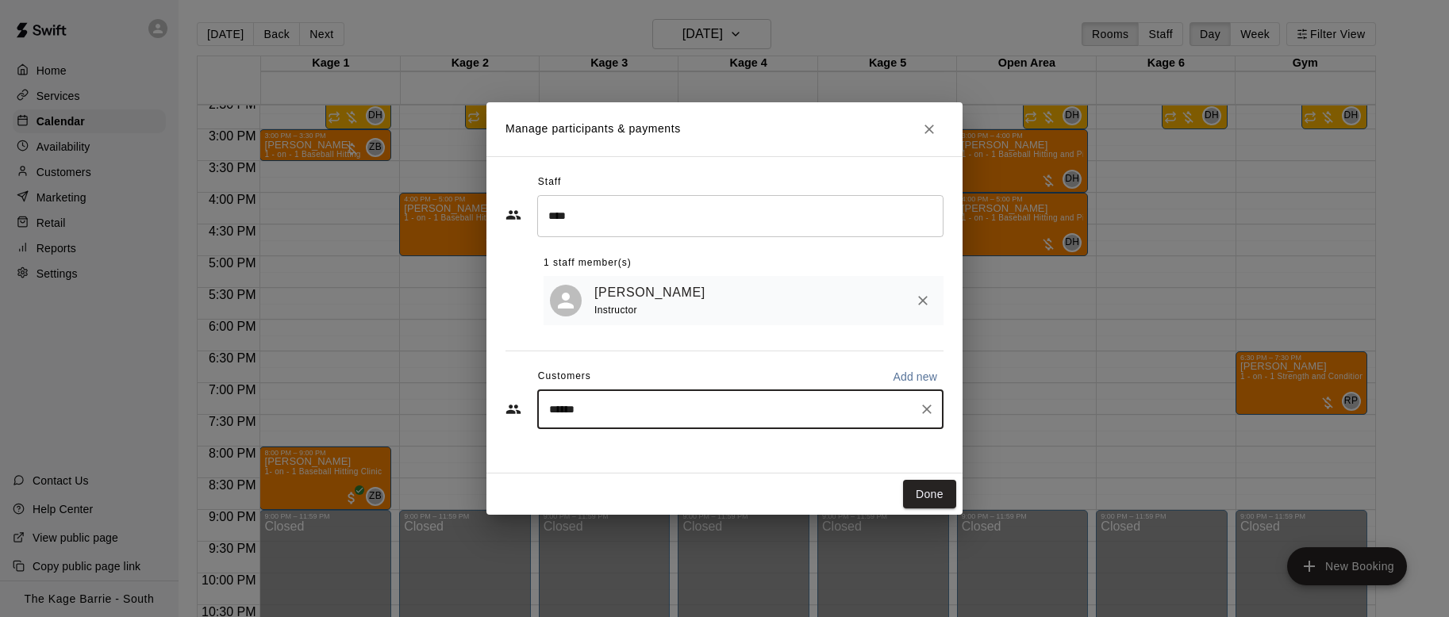
type input "*******"
click at [518, 440] on p "Steven Persichetti" at bounding box center [630, 447] width 97 height 17
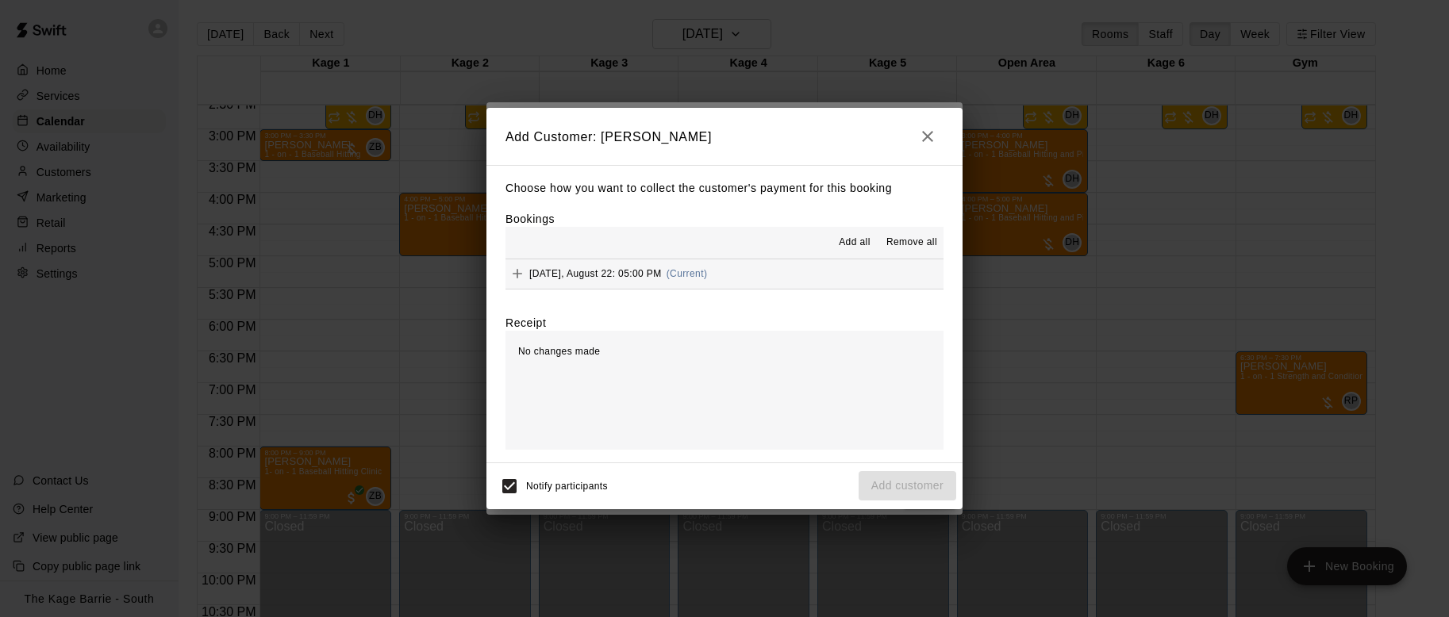
click at [518, 244] on span "Add all" at bounding box center [855, 243] width 32 height 16
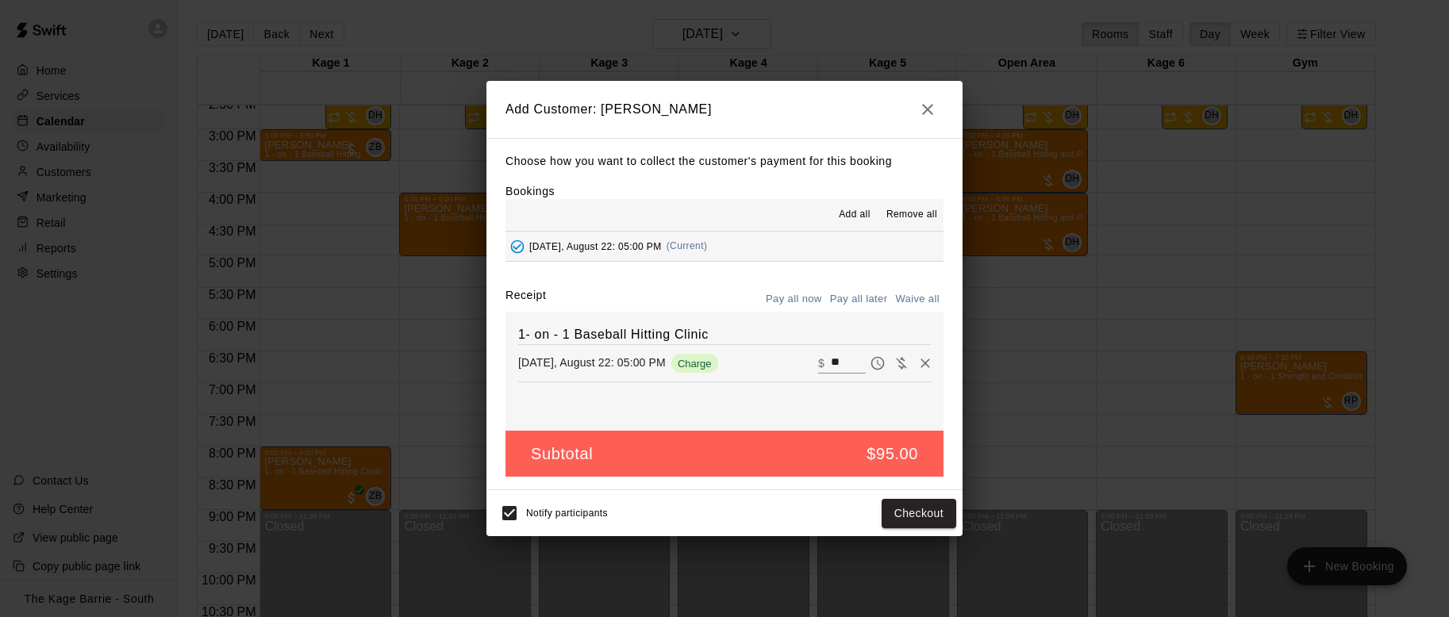
click at [518, 296] on button "Pay all later" at bounding box center [859, 299] width 66 height 25
click at [518, 440] on button "Add customer" at bounding box center [907, 513] width 98 height 29
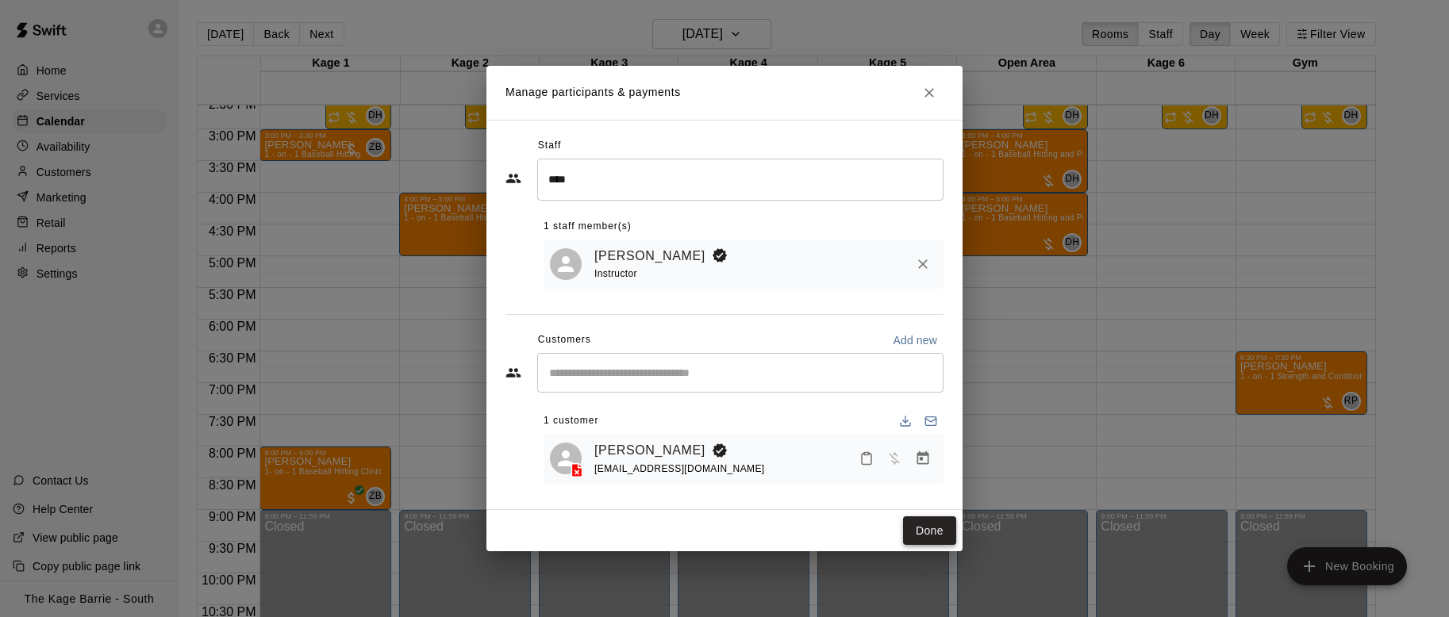
click at [518, 440] on button "Done" at bounding box center [929, 530] width 53 height 29
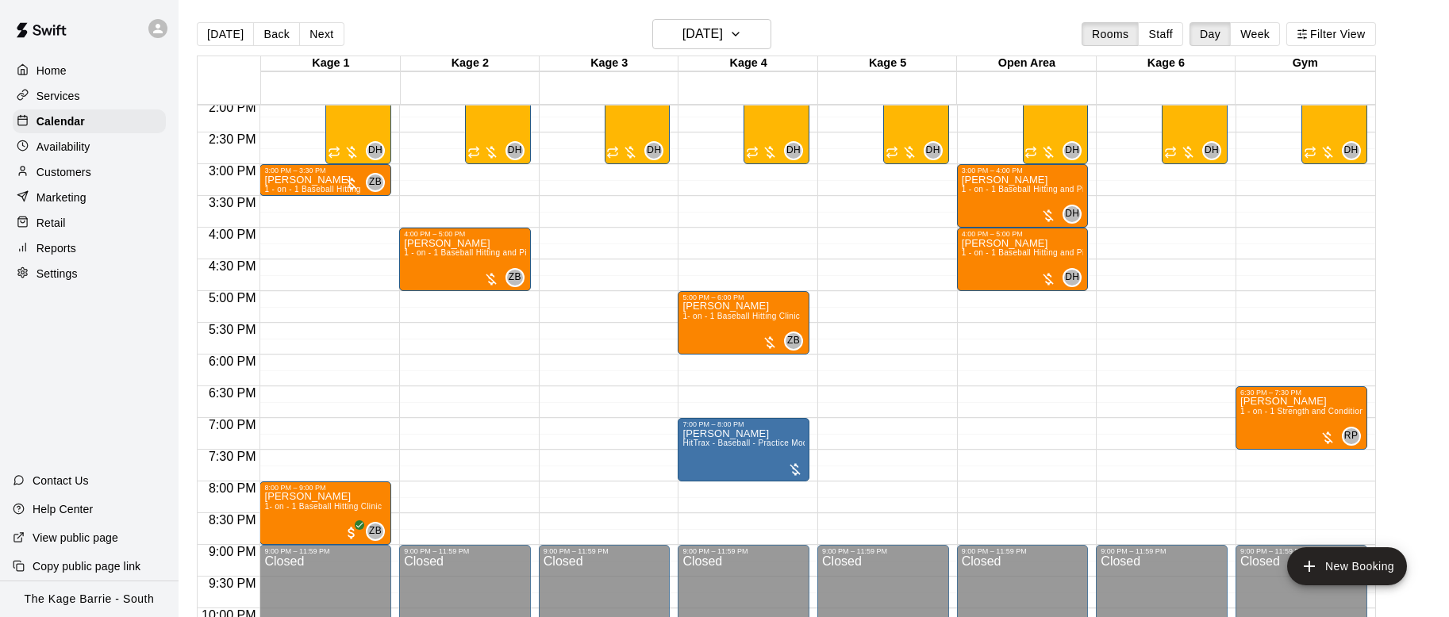
scroll to position [892, 0]
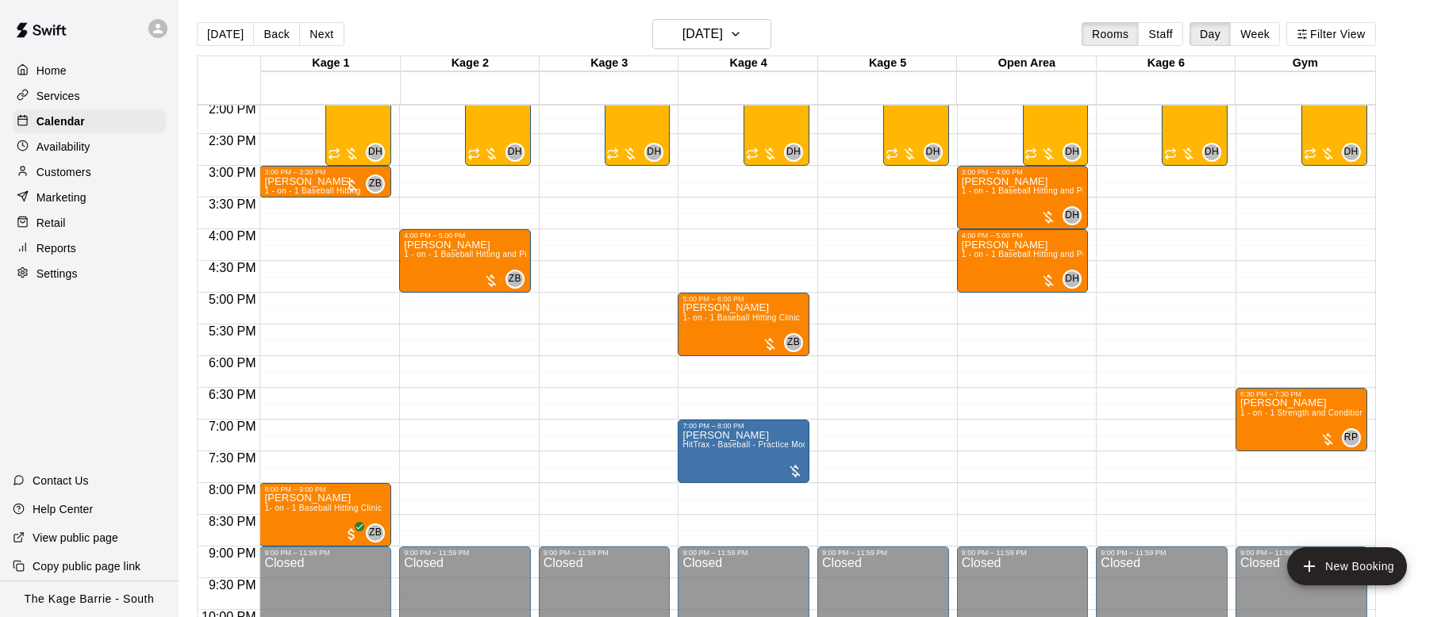
click at [85, 95] on div "Services" at bounding box center [89, 96] width 153 height 24
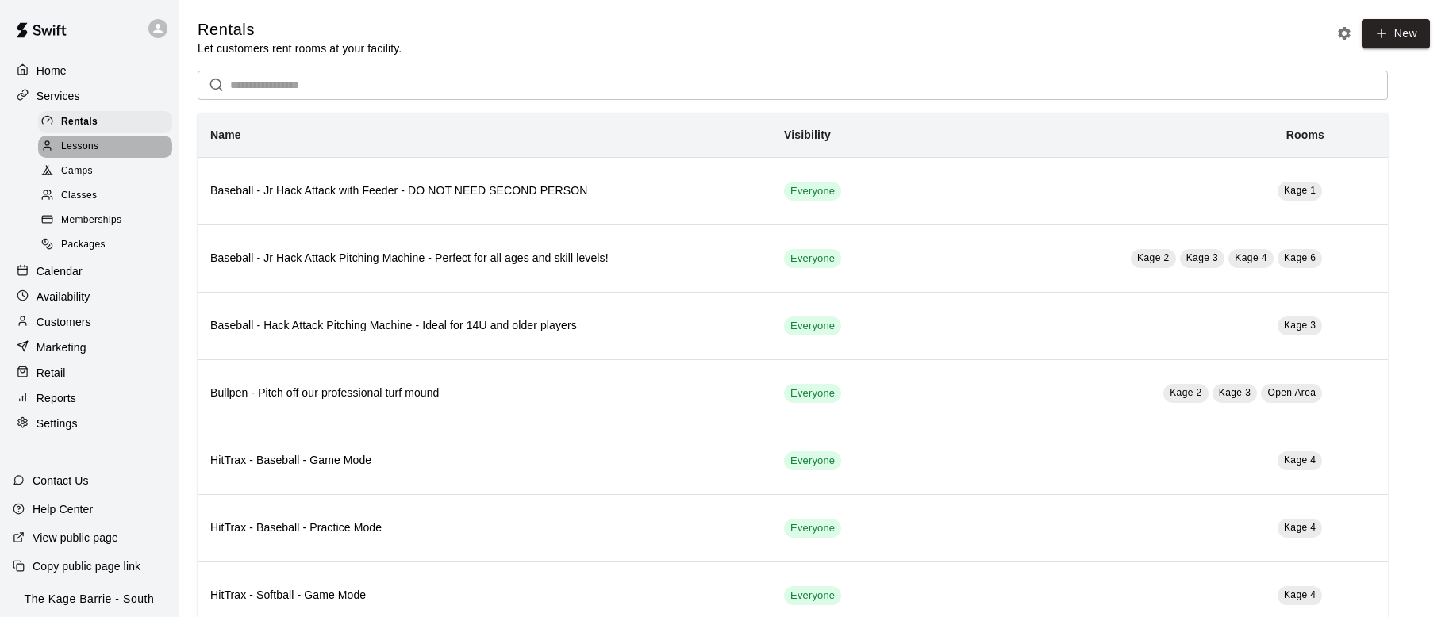
click at [109, 144] on div "Lessons" at bounding box center [105, 147] width 134 height 22
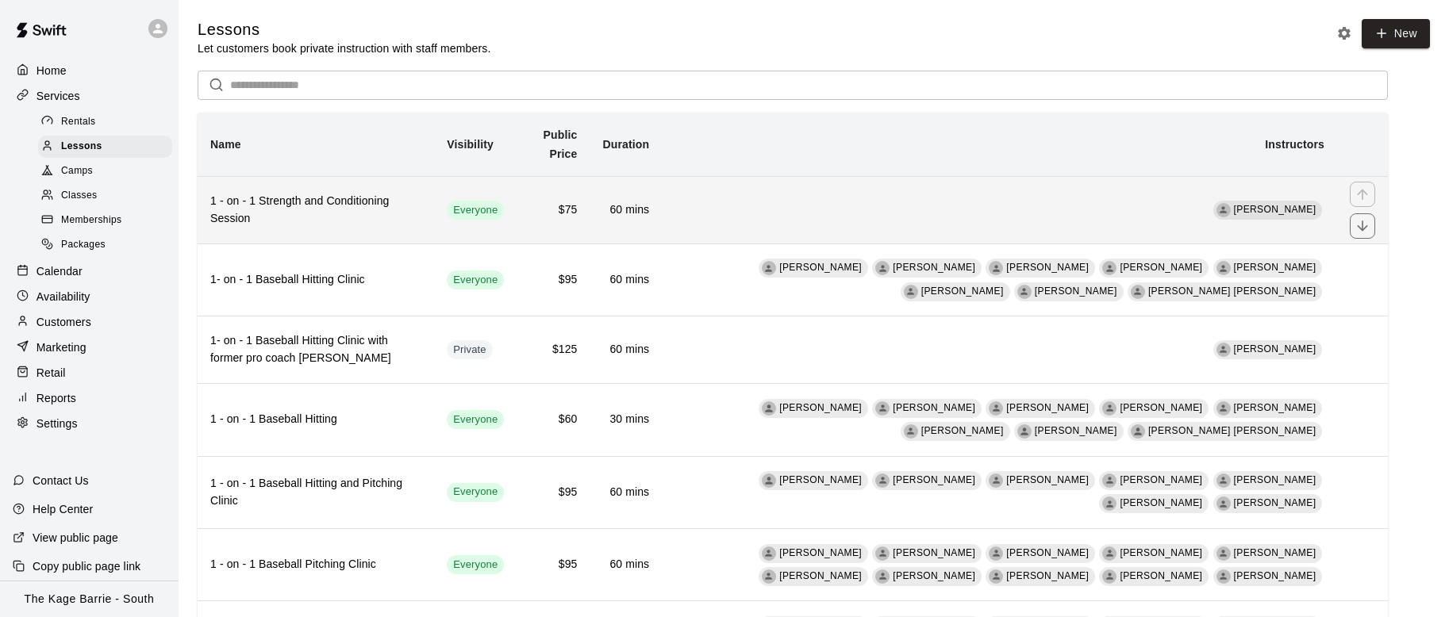
click at [518, 209] on td "Ryan Patterson" at bounding box center [999, 209] width 675 height 67
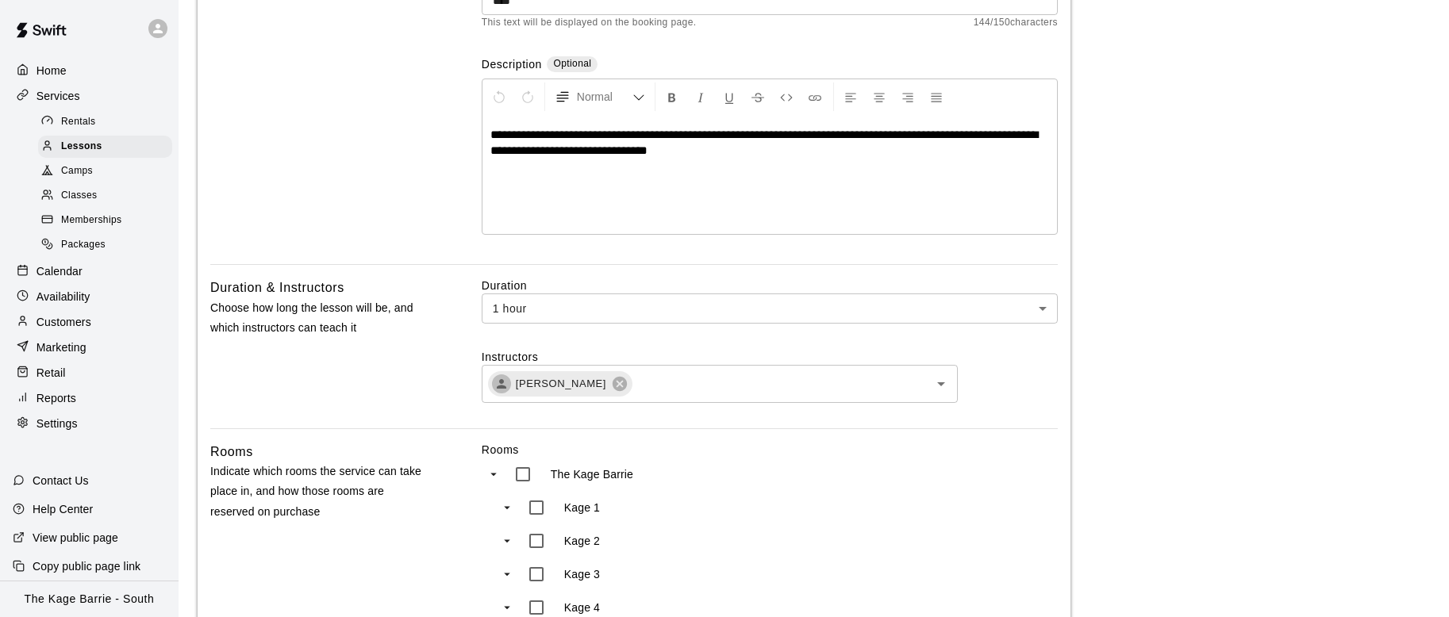
scroll to position [264, 0]
click at [518, 386] on input "text" at bounding box center [770, 383] width 272 height 20
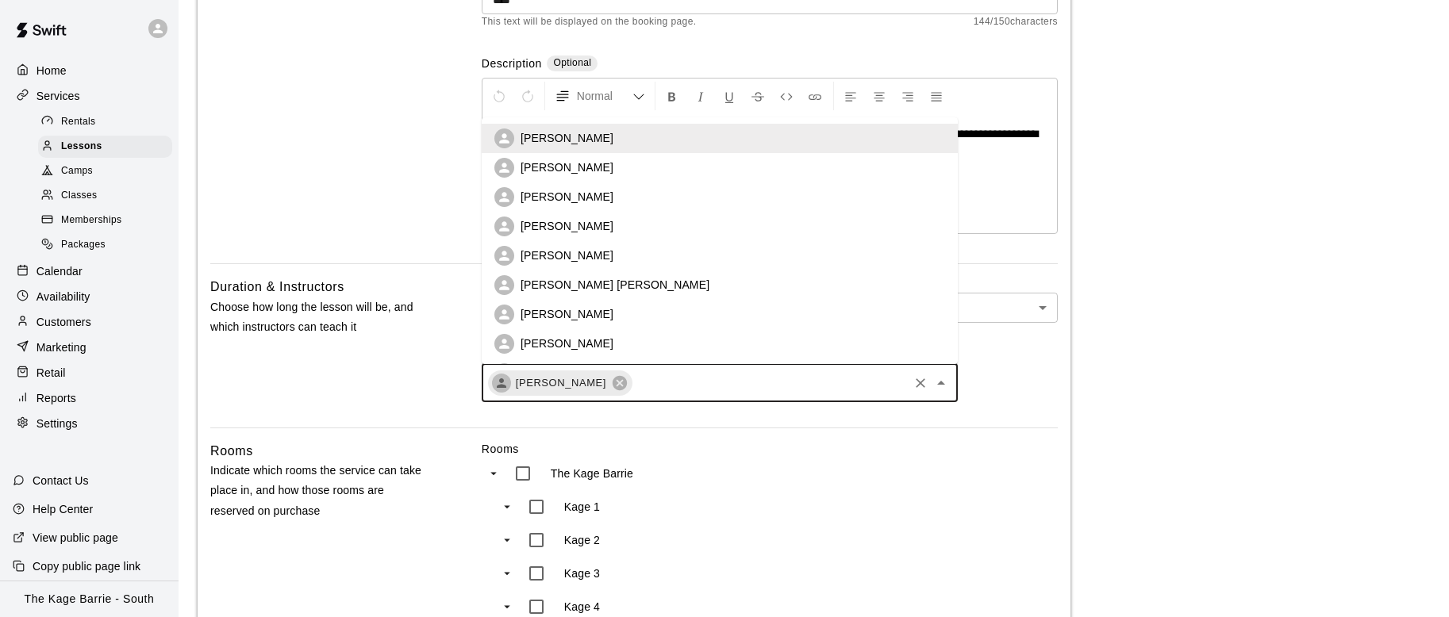
click at [518, 199] on li "Cole White" at bounding box center [720, 196] width 476 height 29
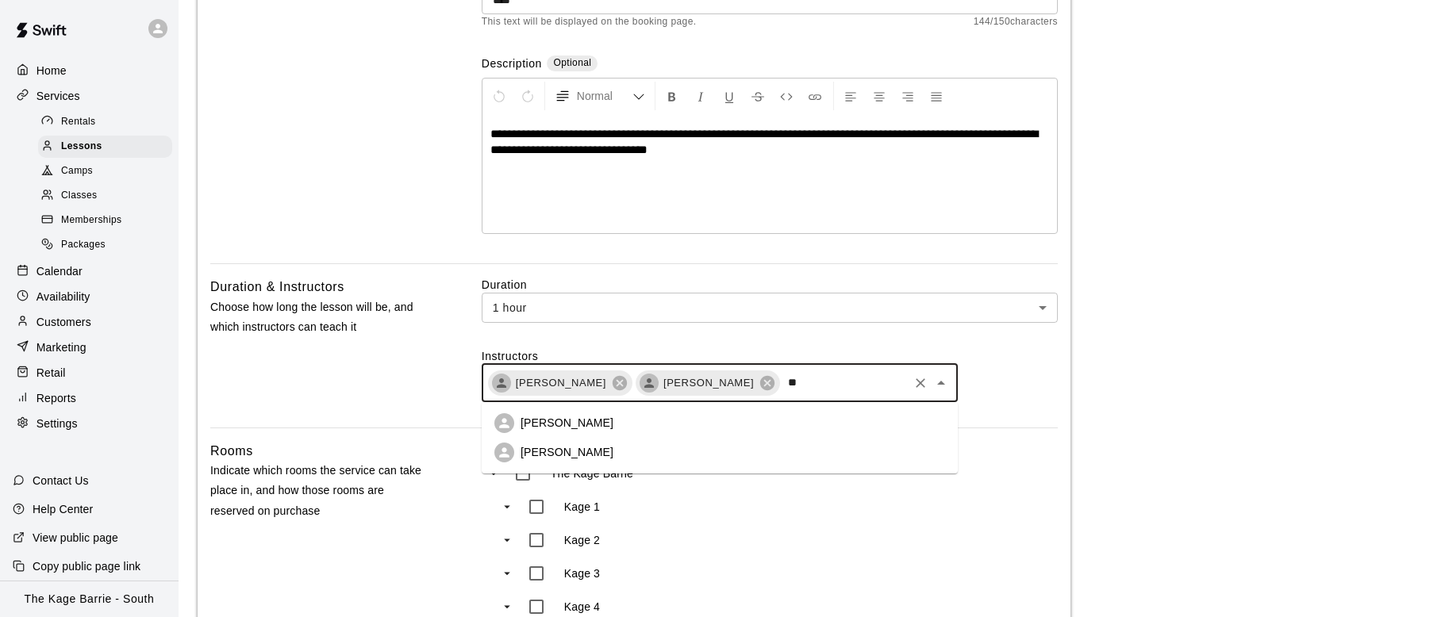
type input "***"
click at [518, 422] on li "Zach Biery" at bounding box center [720, 423] width 476 height 29
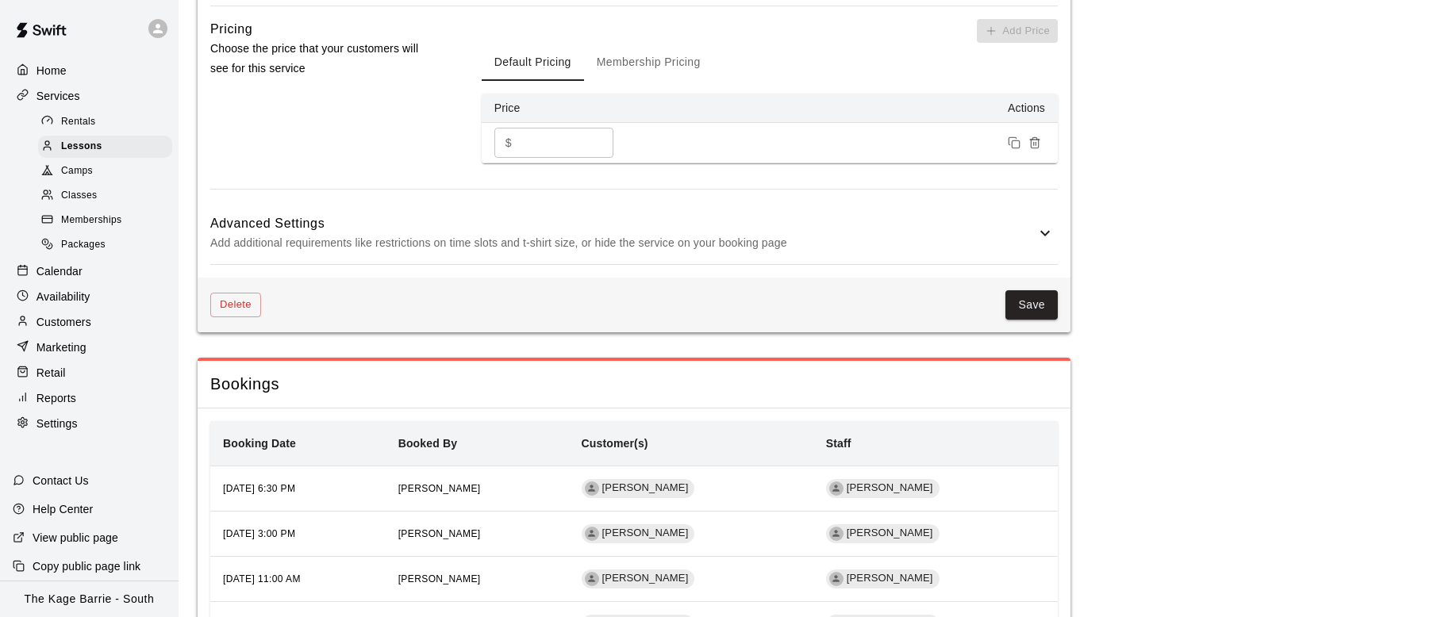
scroll to position [1374, 0]
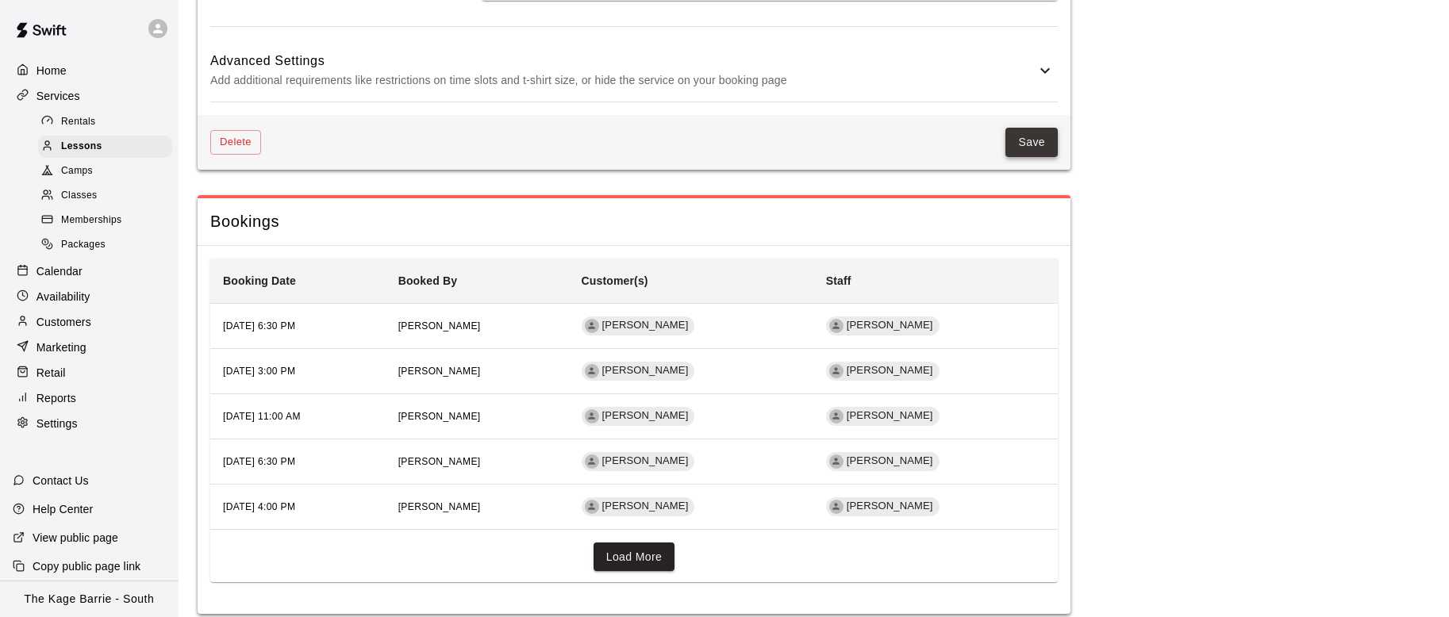
click at [518, 128] on button "Save" at bounding box center [1031, 142] width 52 height 29
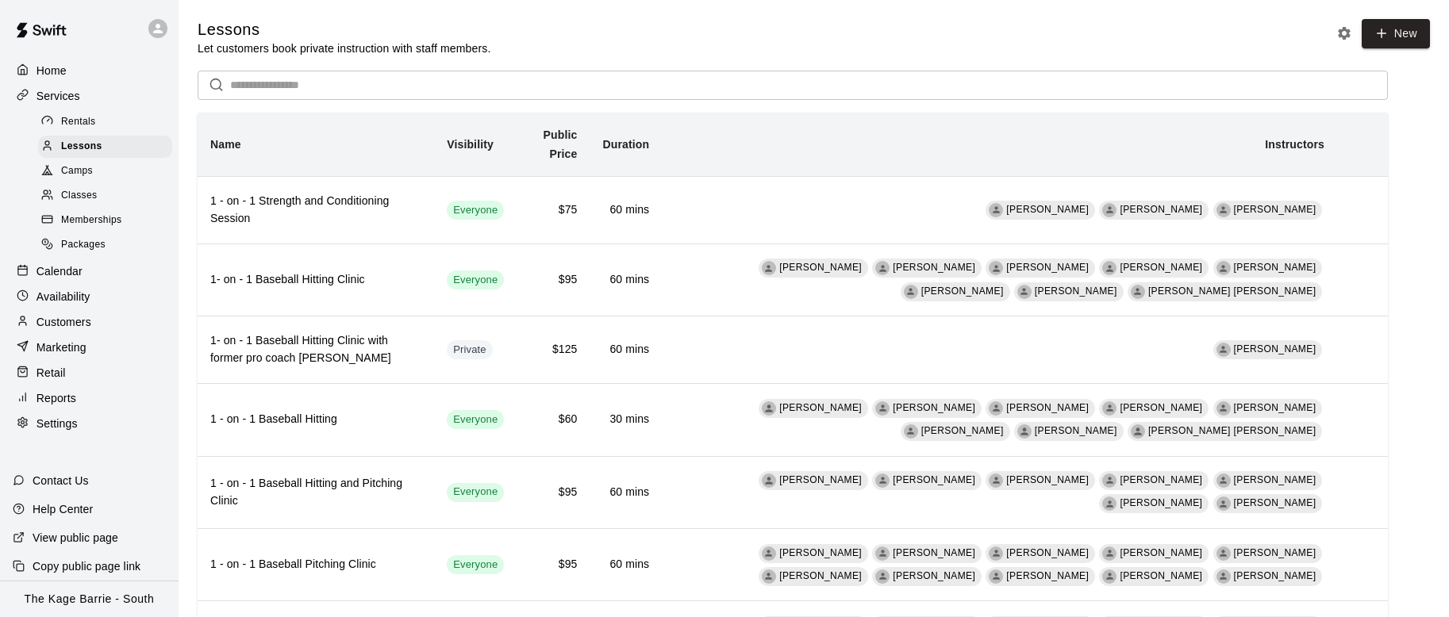
click at [109, 264] on div "Calendar" at bounding box center [89, 271] width 153 height 24
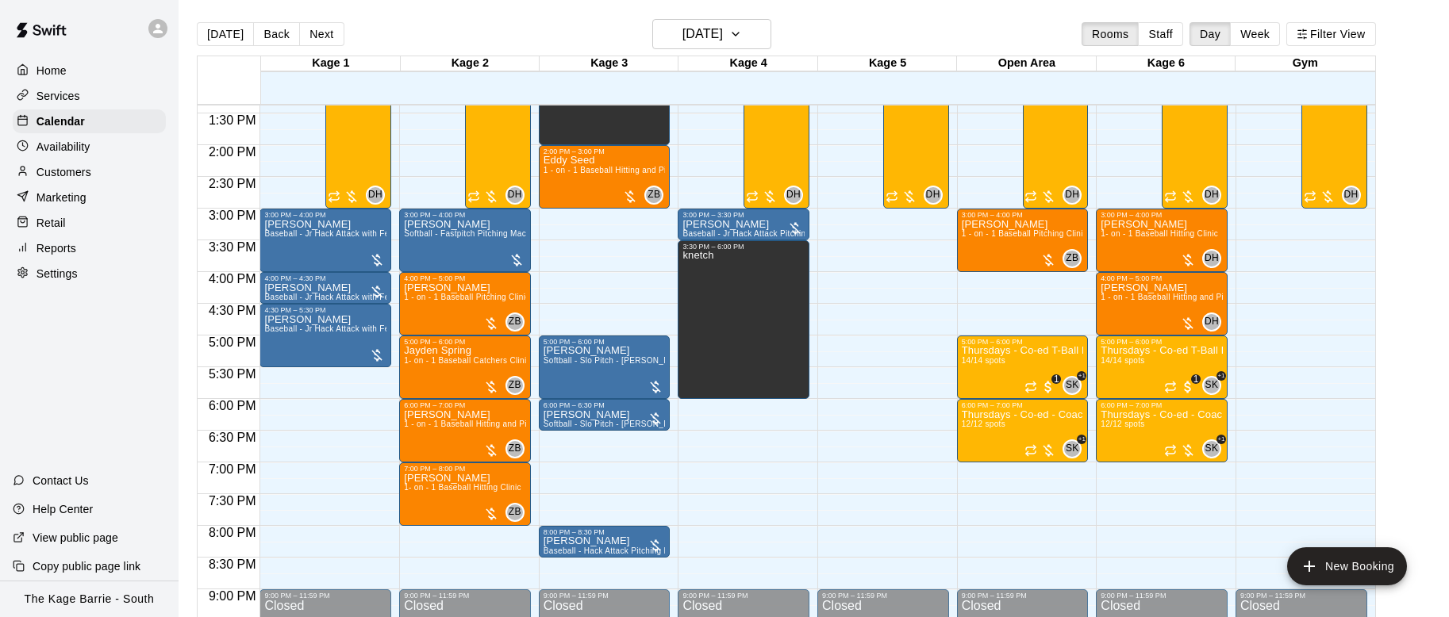
scroll to position [838, 0]
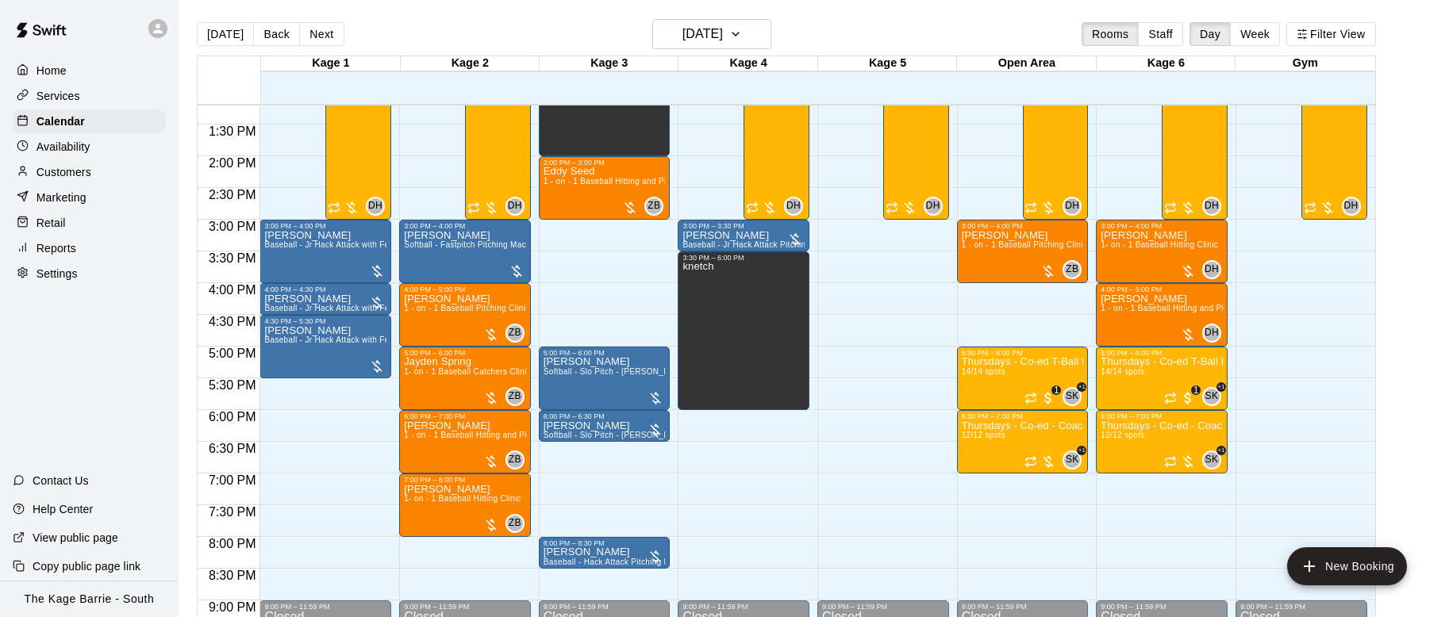
click at [157, 36] on div at bounding box center [157, 28] width 19 height 19
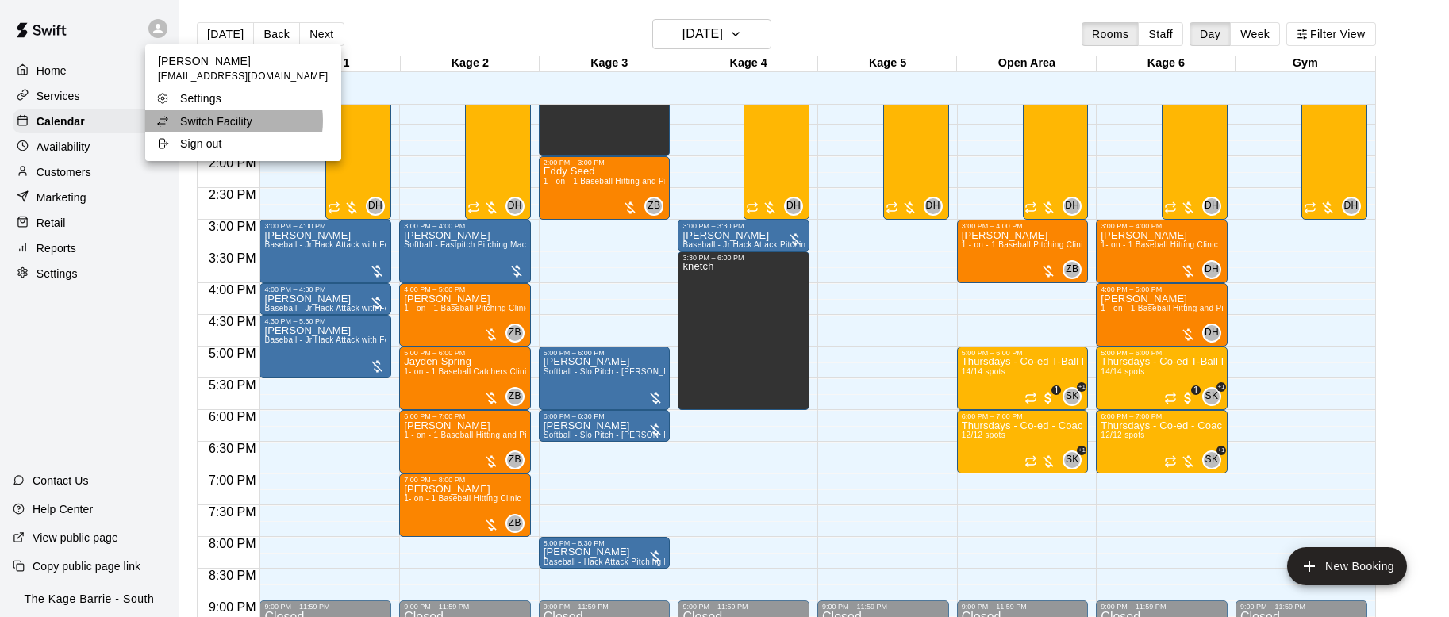
click at [233, 121] on p "Switch Facility" at bounding box center [216, 121] width 72 height 16
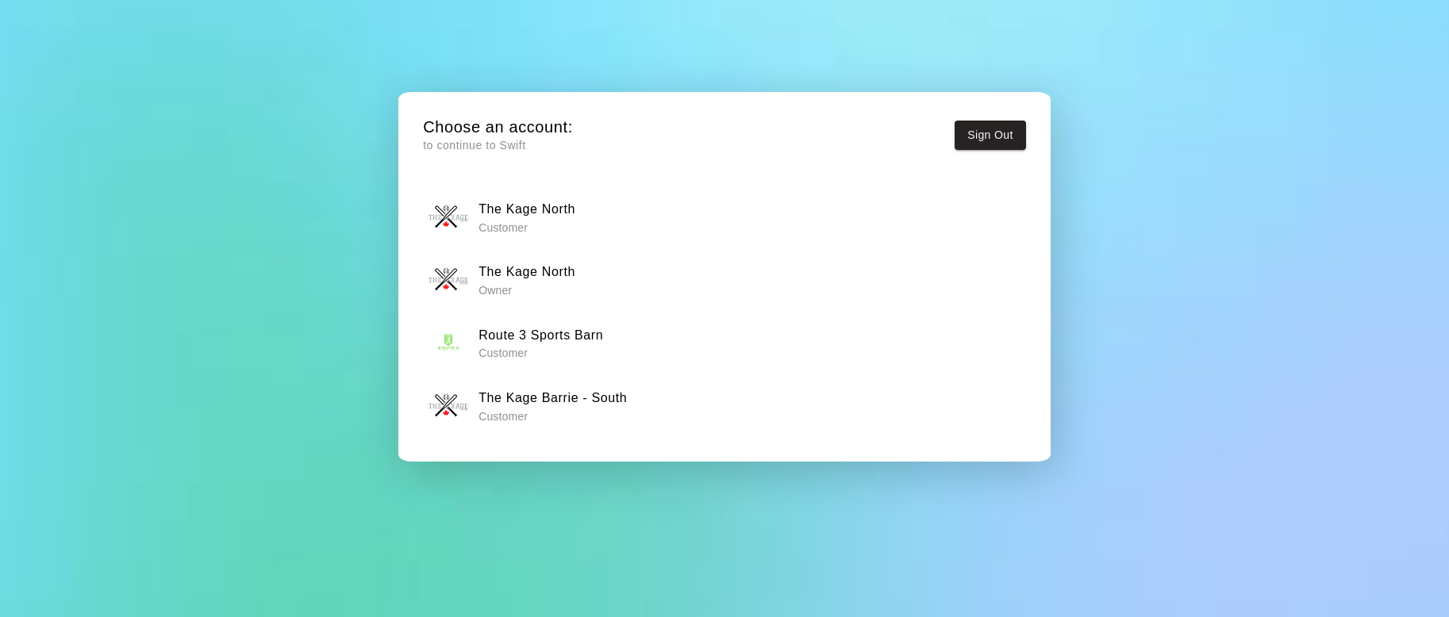
click at [518, 270] on div "The Kage North Owner" at bounding box center [724, 280] width 592 height 40
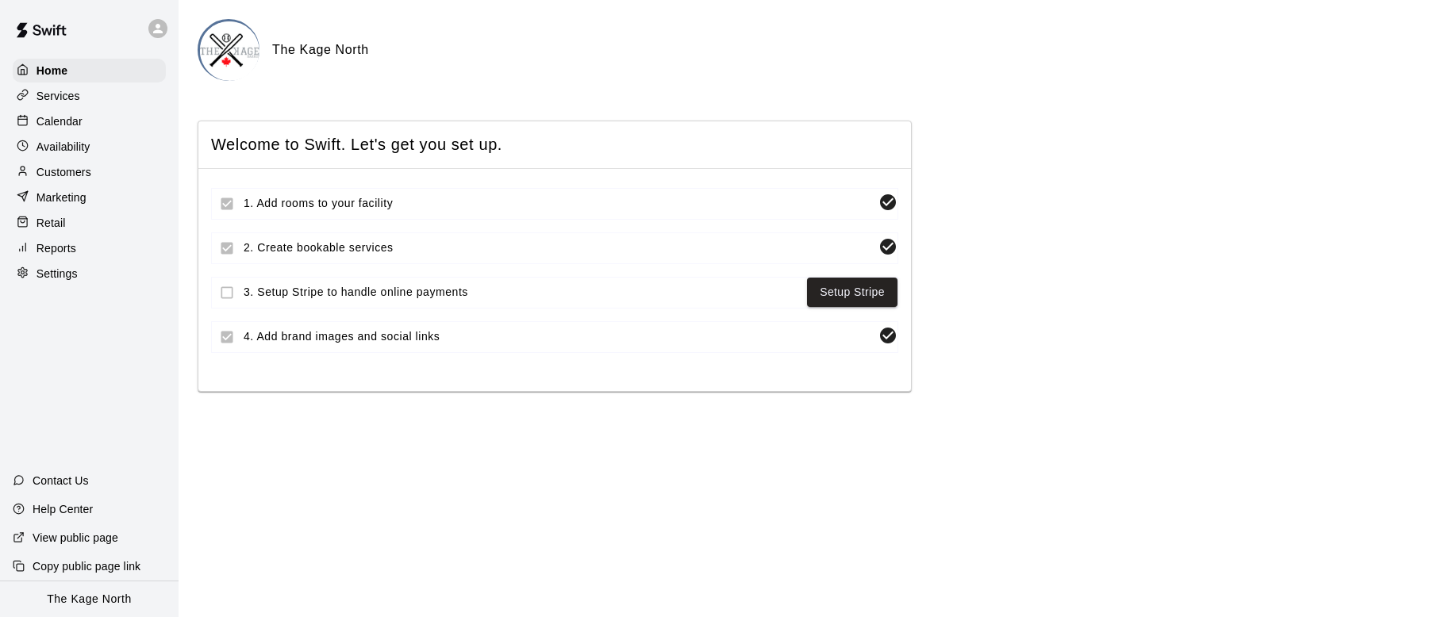
click at [90, 121] on div "Calendar" at bounding box center [89, 121] width 153 height 24
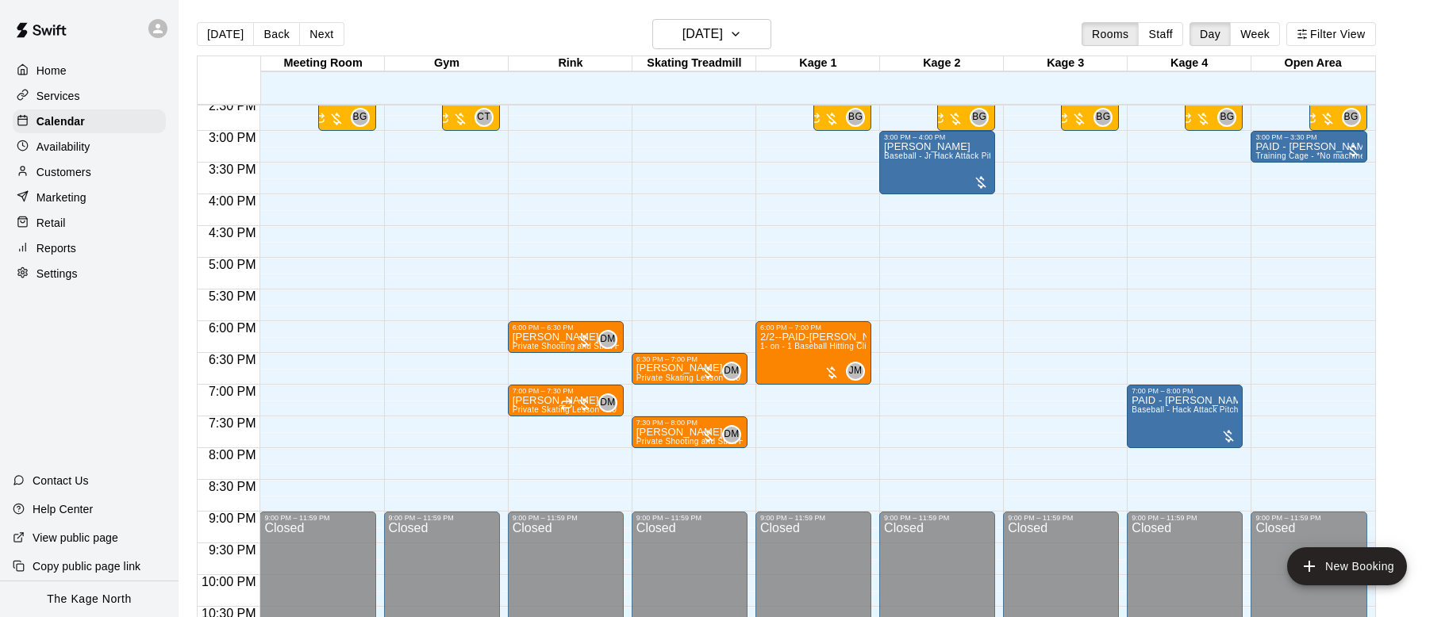
scroll to position [893, 0]
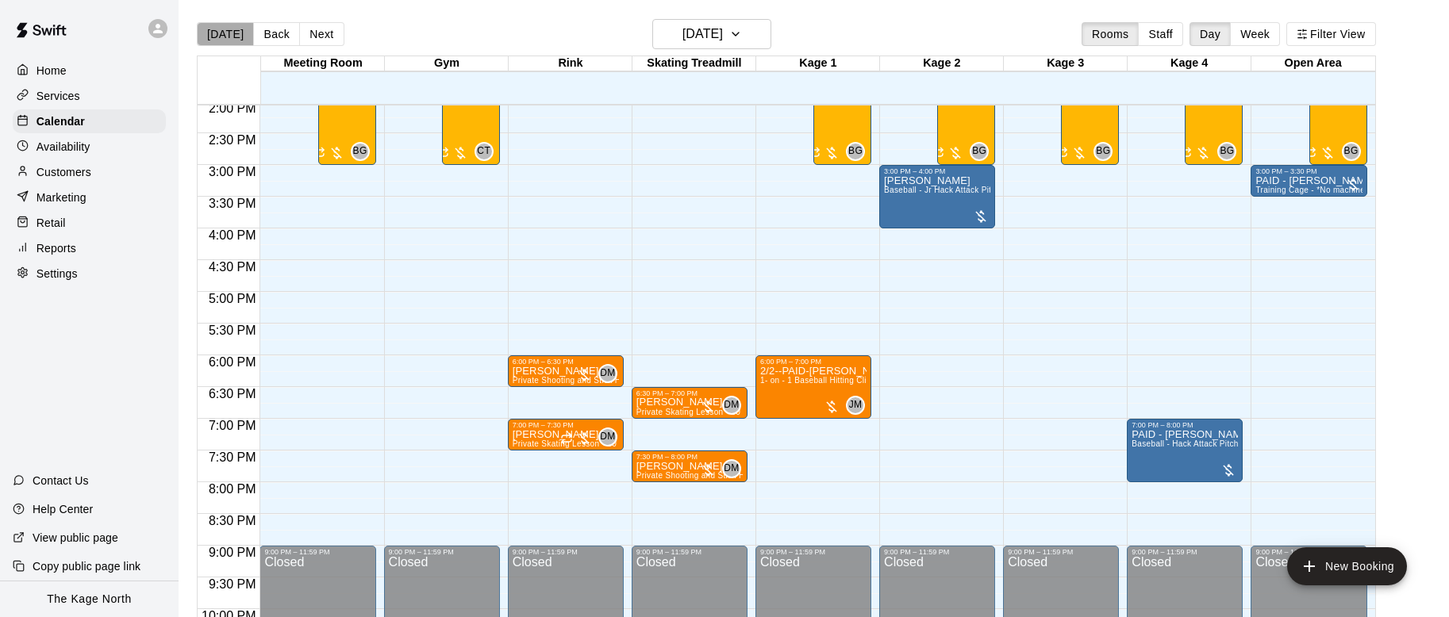
click at [234, 35] on button "Today" at bounding box center [225, 34] width 57 height 24
click at [151, 29] on icon at bounding box center [158, 28] width 14 height 14
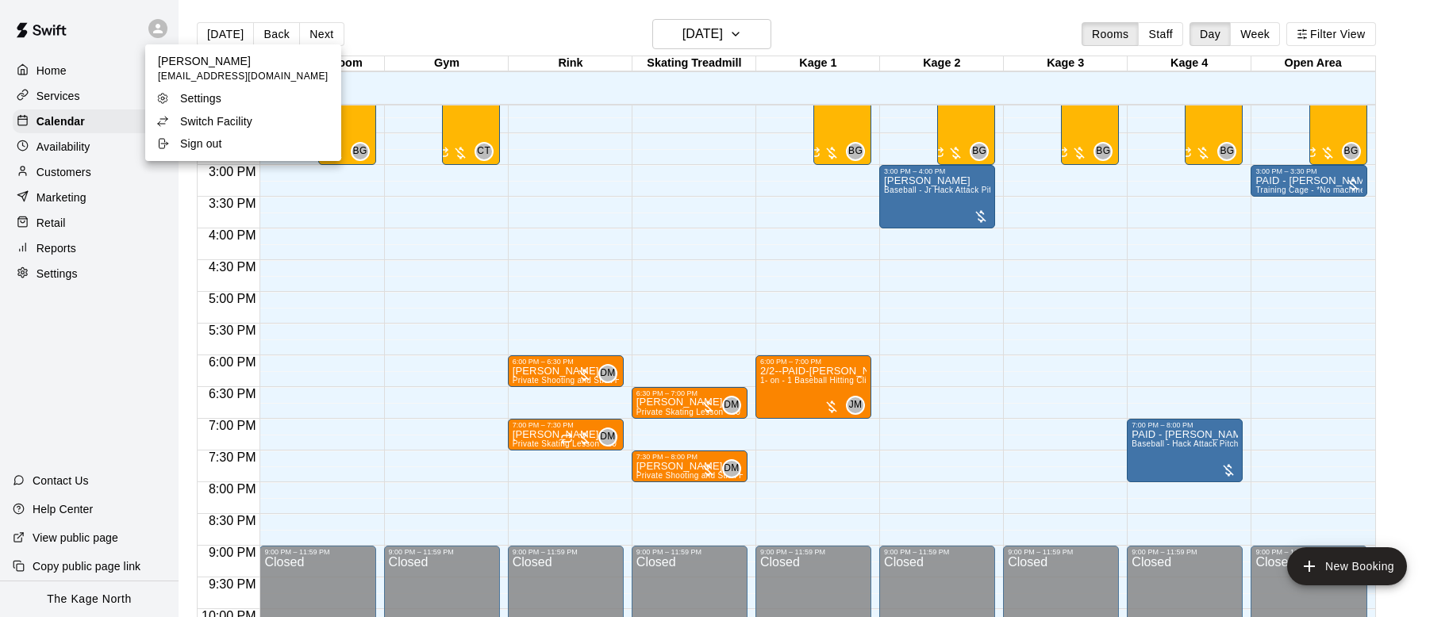
click at [258, 118] on div "Switch Facility" at bounding box center [207, 121] width 103 height 16
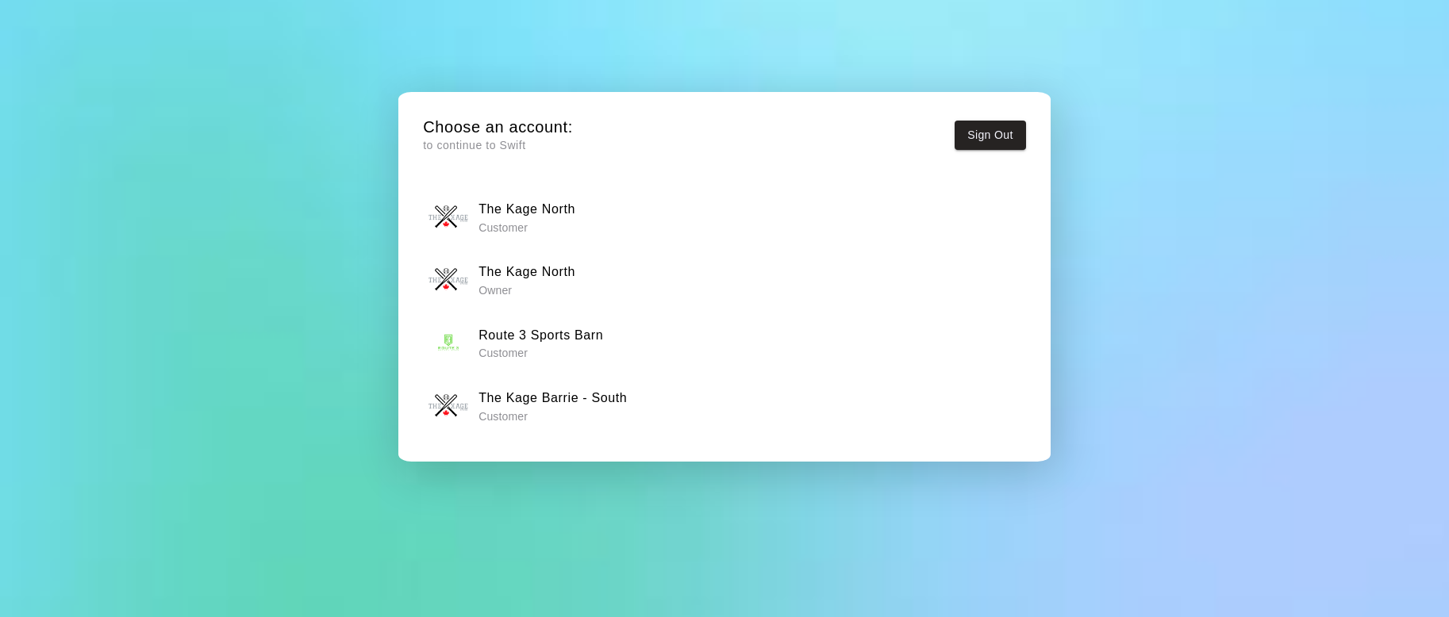
scroll to position [52, 0]
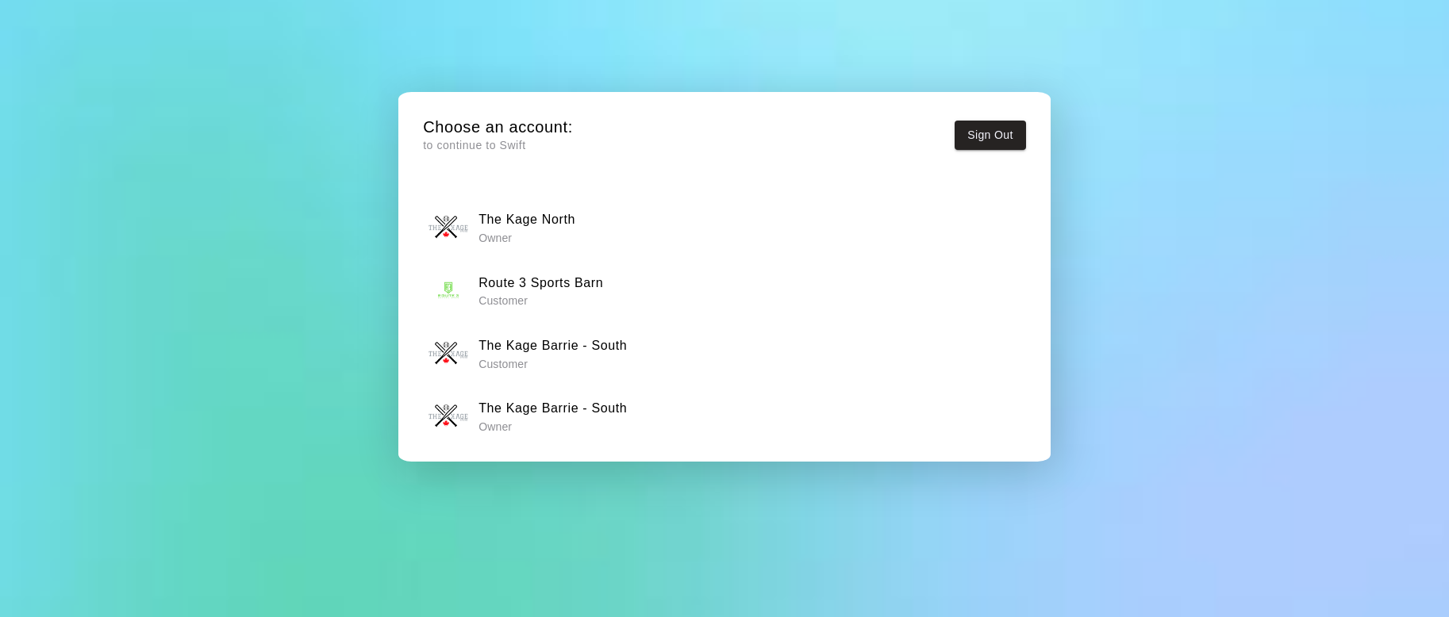
click at [518, 419] on p "Owner" at bounding box center [552, 427] width 148 height 16
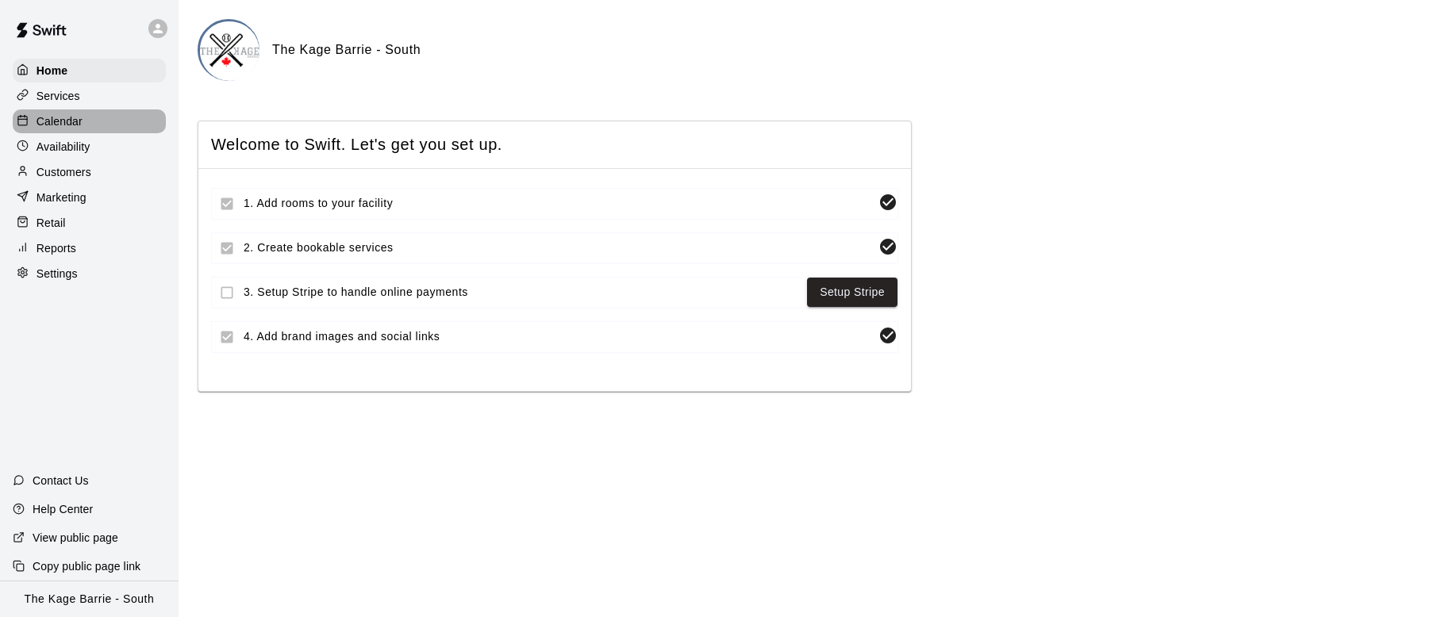
click at [70, 117] on p "Calendar" at bounding box center [59, 121] width 46 height 16
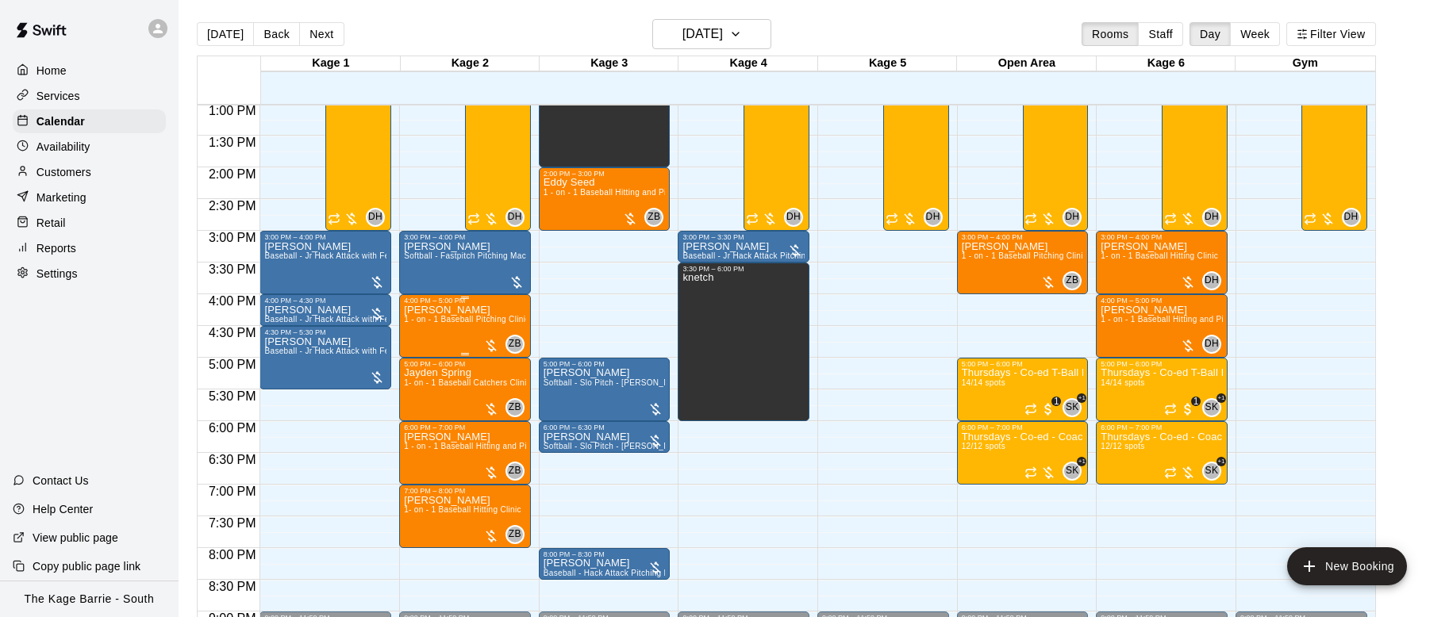
scroll to position [824, 0]
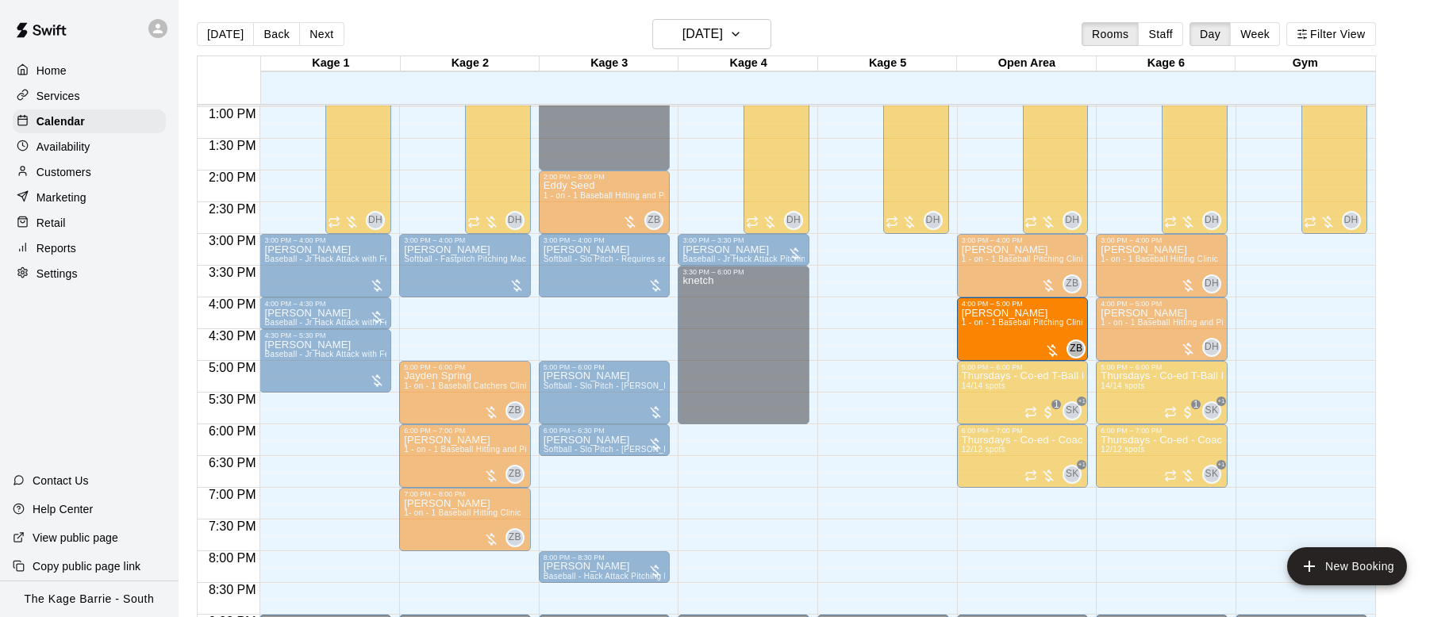
drag, startPoint x: 451, startPoint y: 332, endPoint x: 1045, endPoint y: 340, distance: 594.3
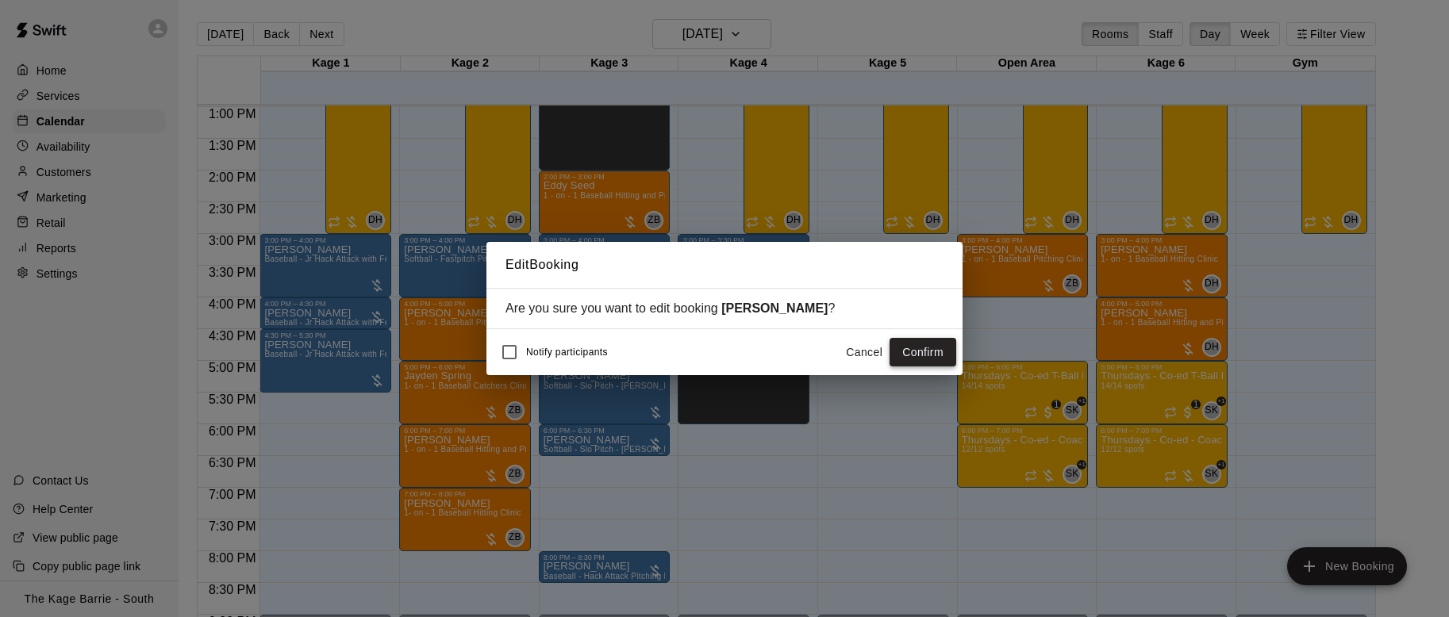
click at [518, 355] on button "Confirm" at bounding box center [922, 352] width 67 height 29
